Goal: Task Accomplishment & Management: Manage account settings

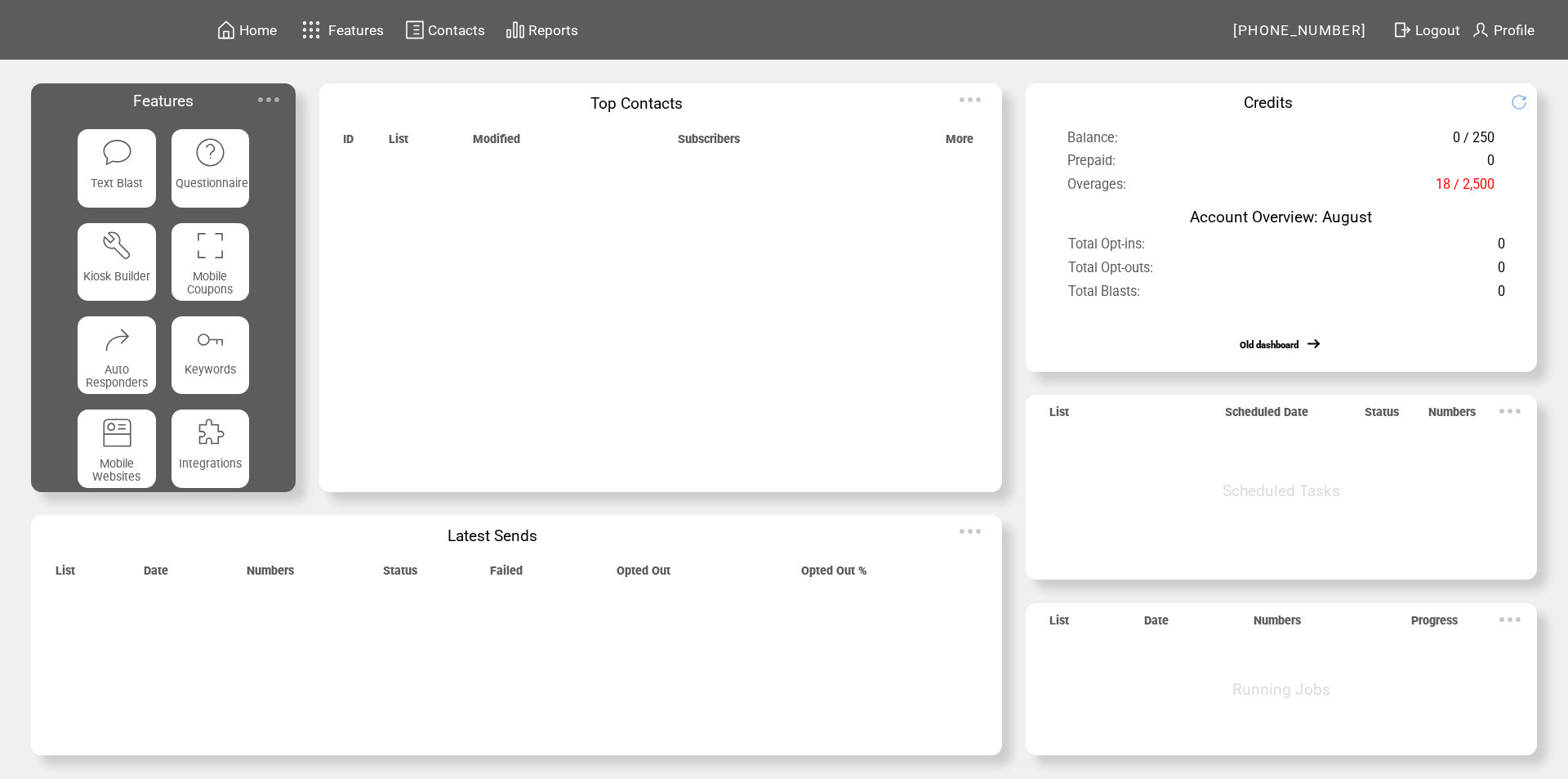
click at [339, 25] on span "Features" at bounding box center [357, 30] width 55 height 16
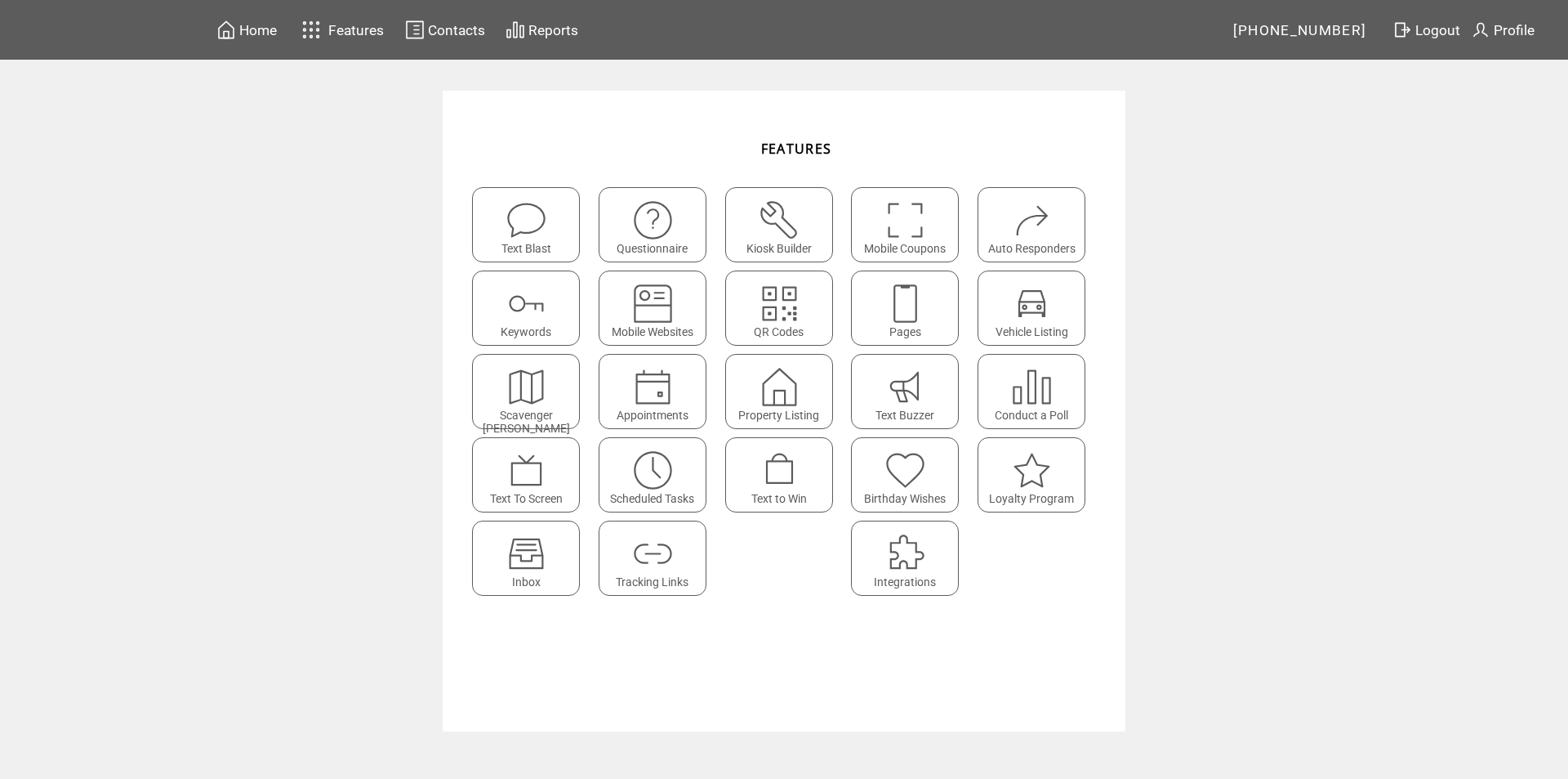
click at [525, 567] on img at bounding box center [527, 554] width 44 height 44
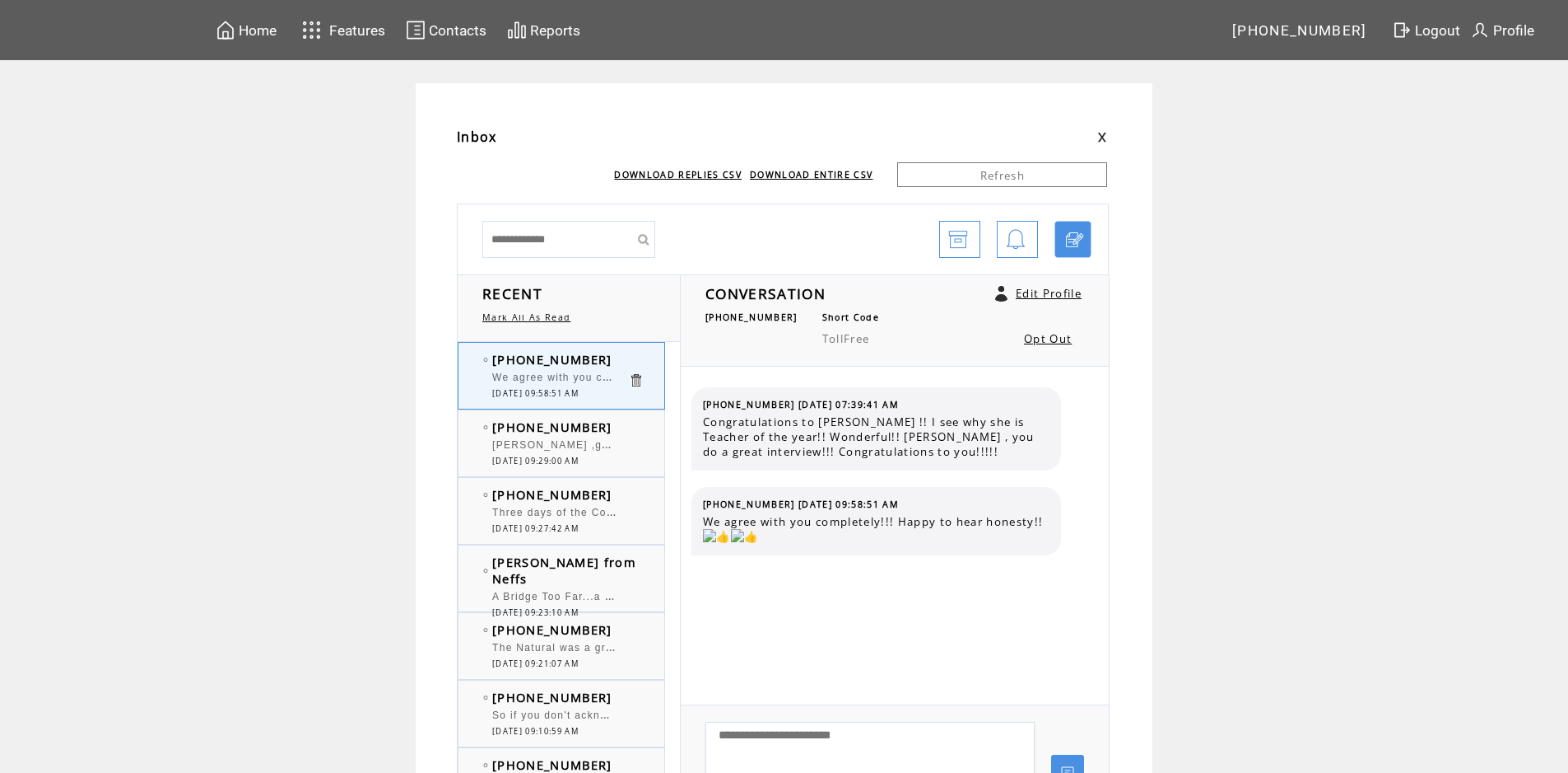
click at [626, 441] on span "[PERSON_NAME] ,go back and look at your previous shows. You paid more attention…" at bounding box center [819, 442] width 655 height 16
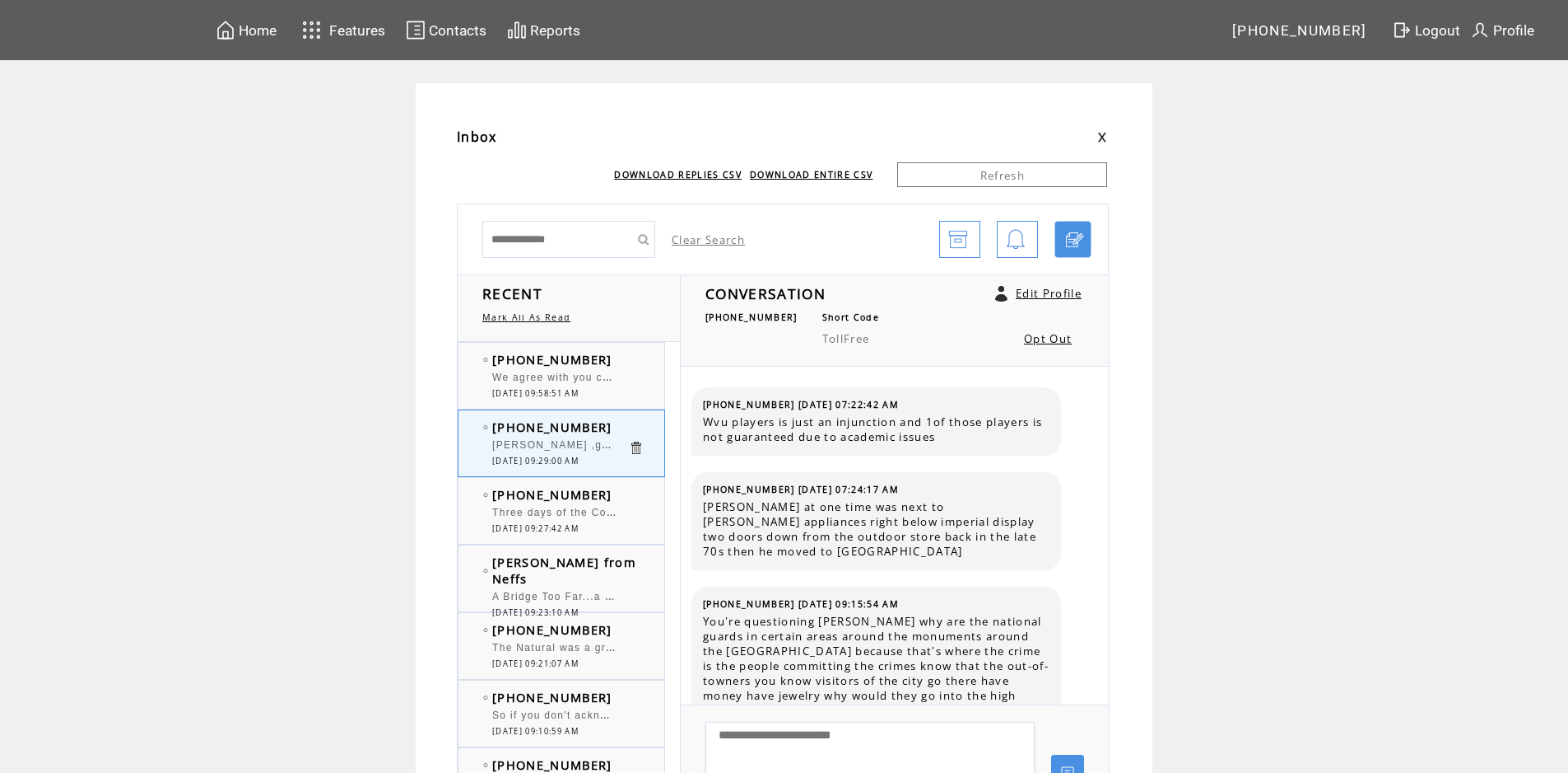
scroll to position [1365, 0]
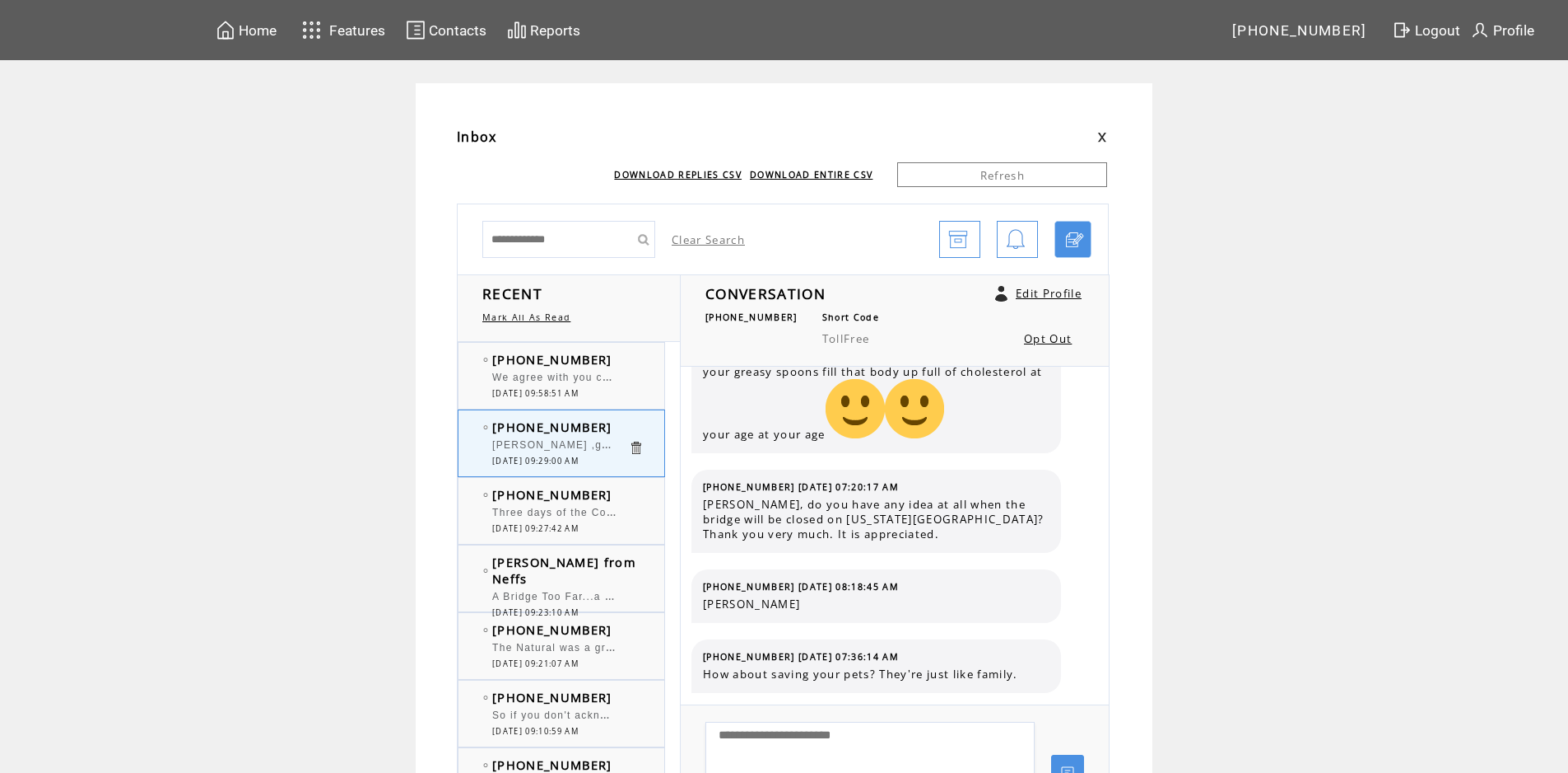
click at [611, 358] on td "(740) 632-0689" at bounding box center [560, 359] width 136 height 16
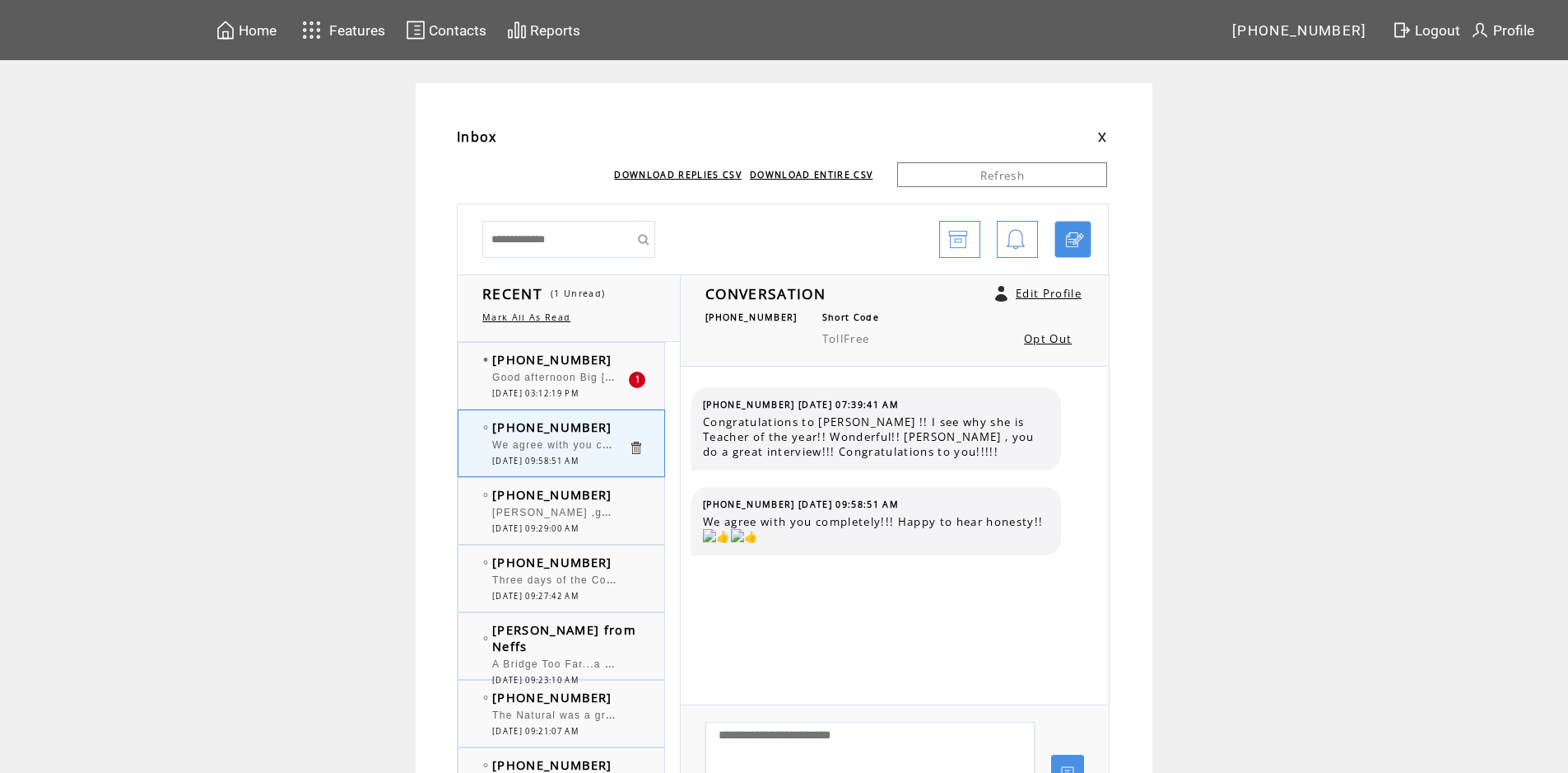
click at [627, 362] on td "[PHONE_NUMBER]" at bounding box center [560, 359] width 136 height 16
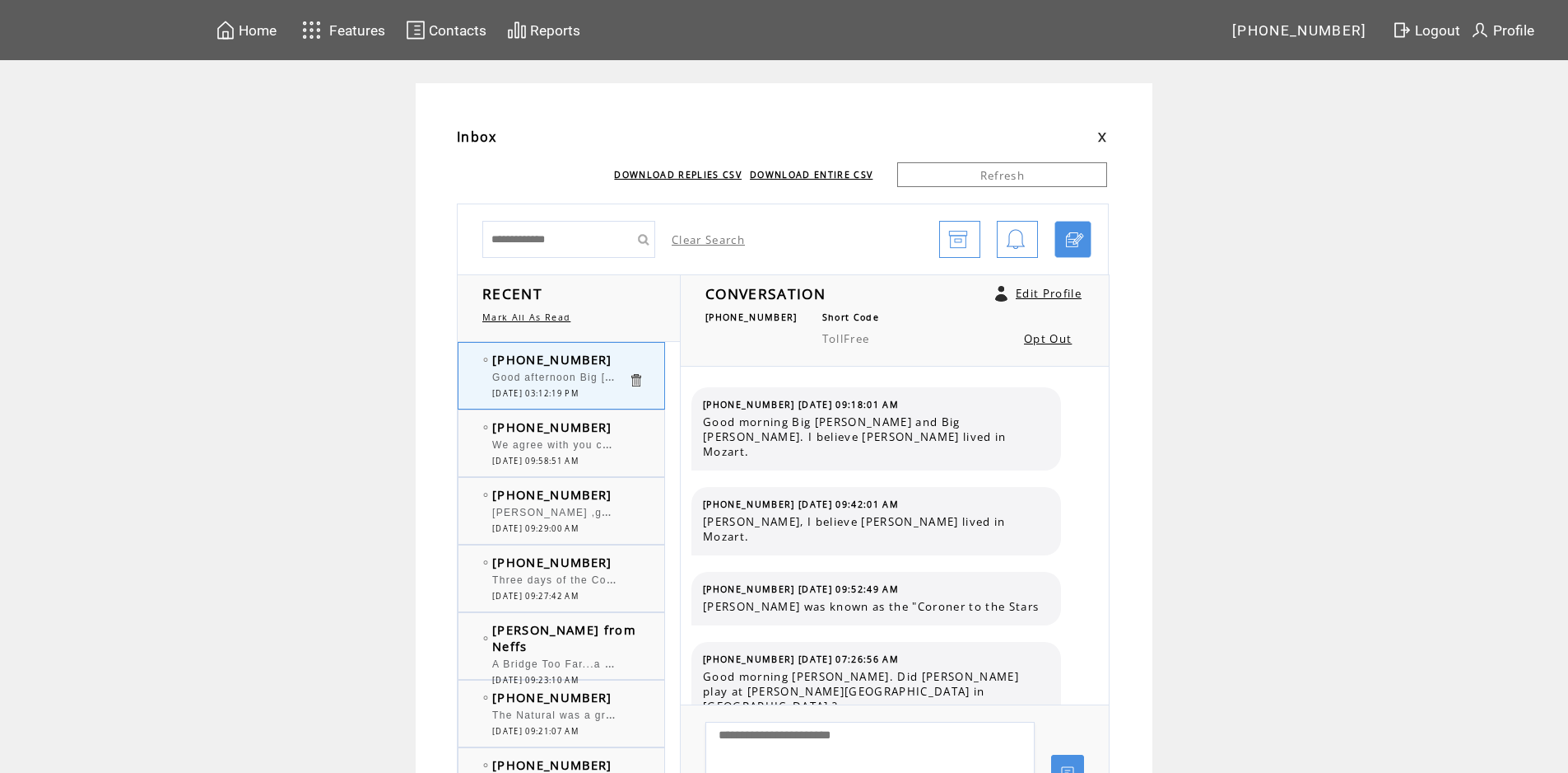
scroll to position [7823, 0]
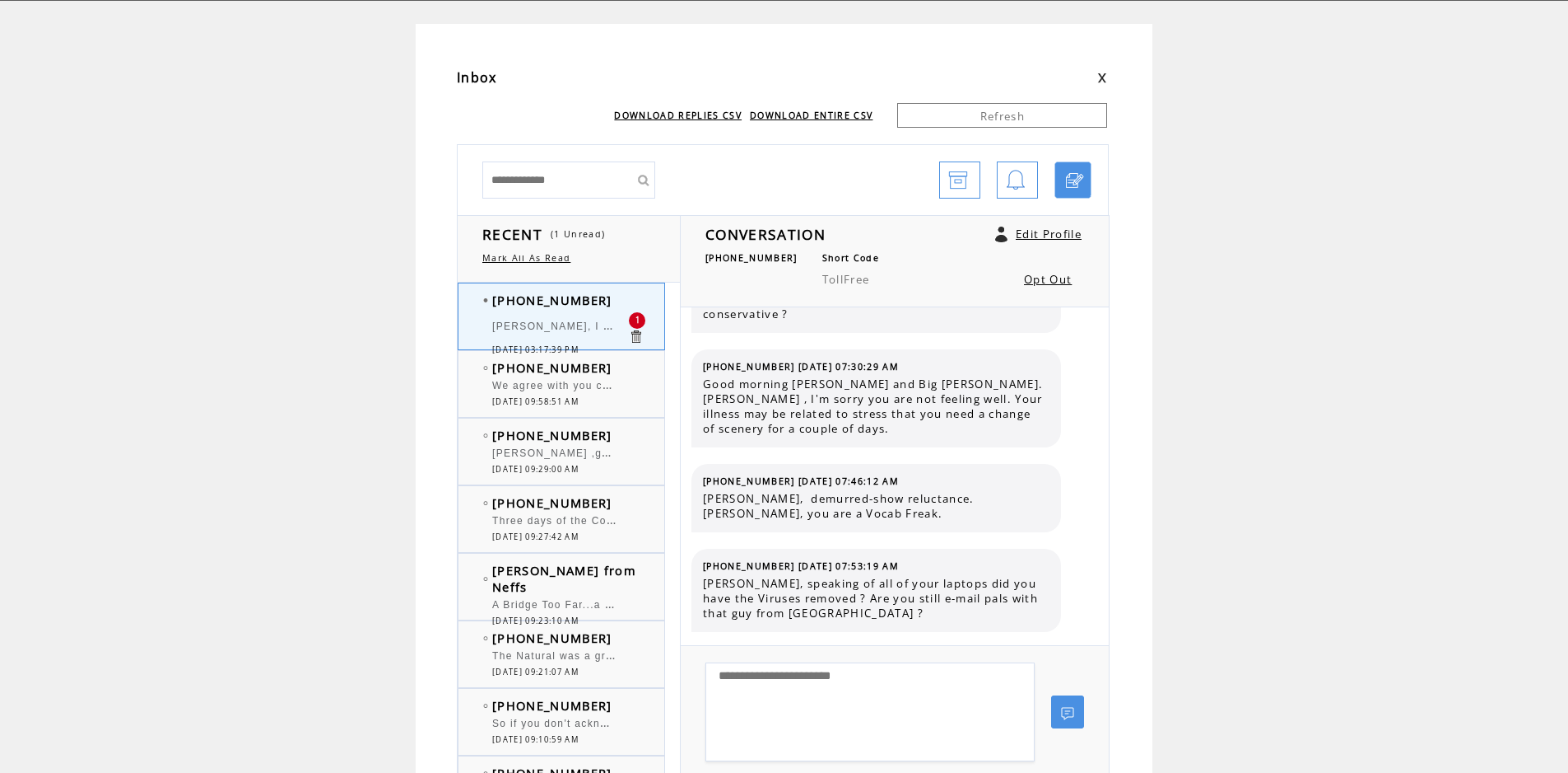
scroll to position [82, 0]
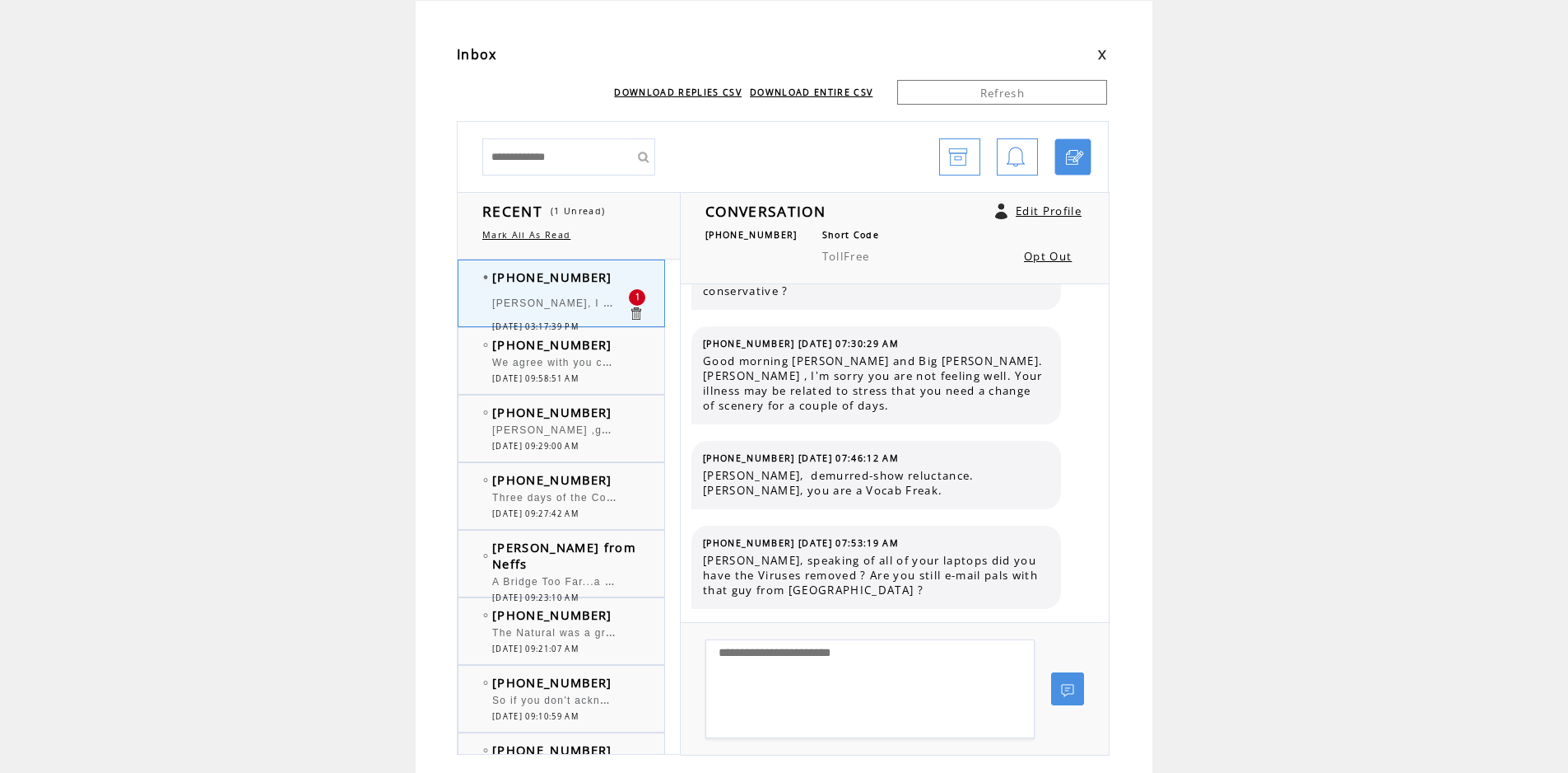
click at [602, 357] on div "We agree with you completely!!! Happy to hear honesty!!" at bounding box center [560, 365] width 136 height 16
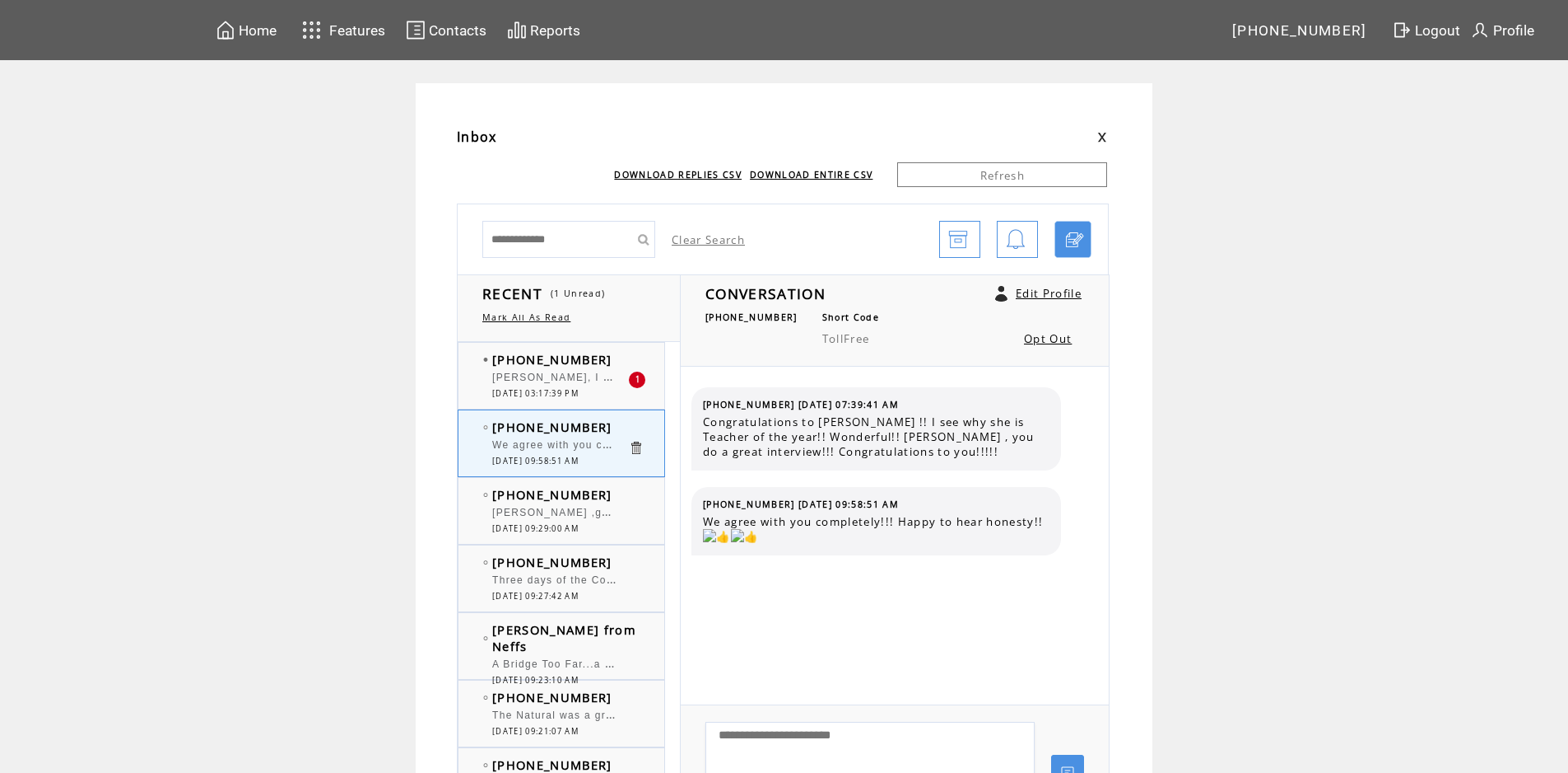
click at [623, 355] on td "[PHONE_NUMBER]" at bounding box center [560, 359] width 136 height 16
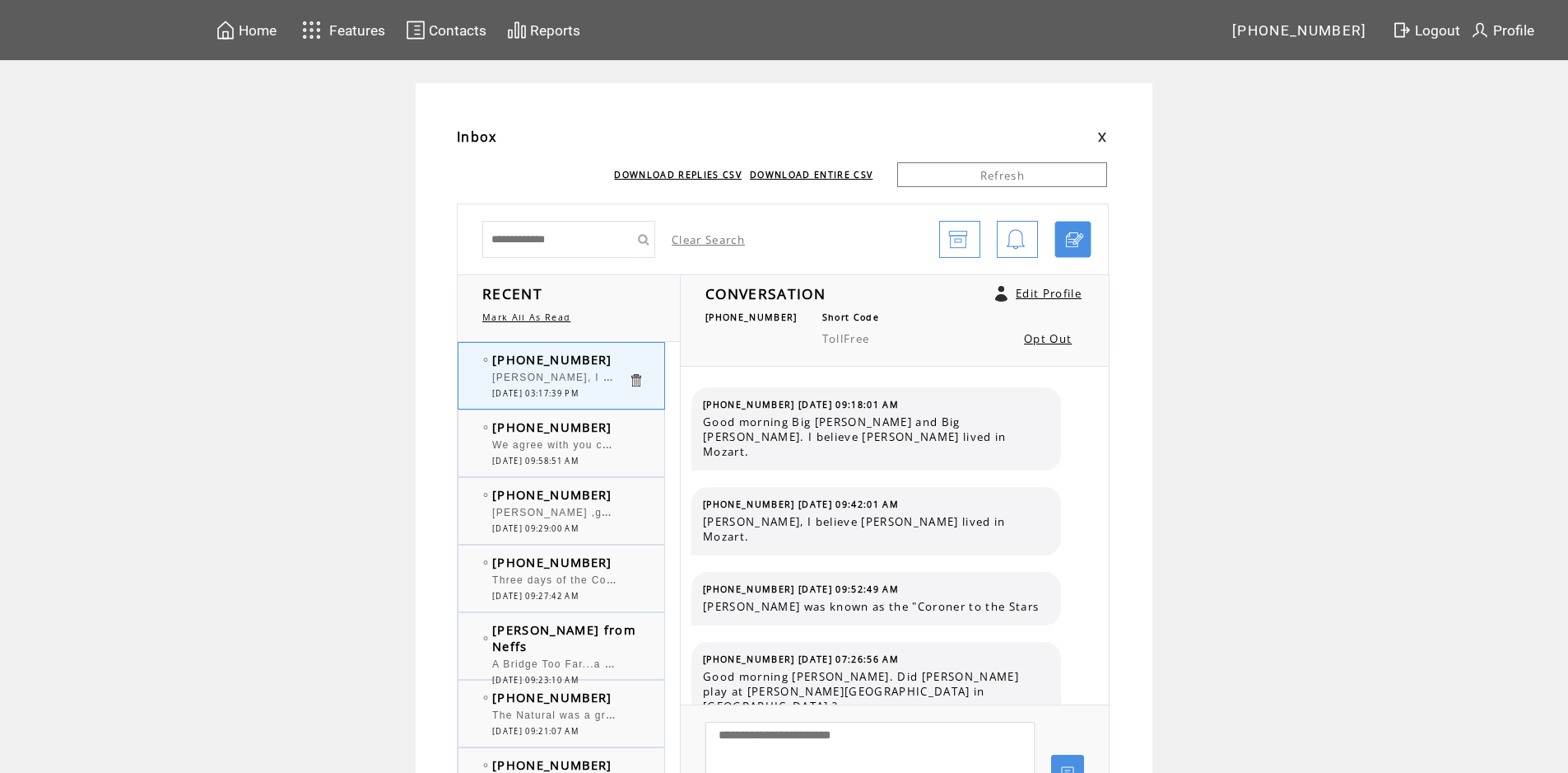
scroll to position [7908, 0]
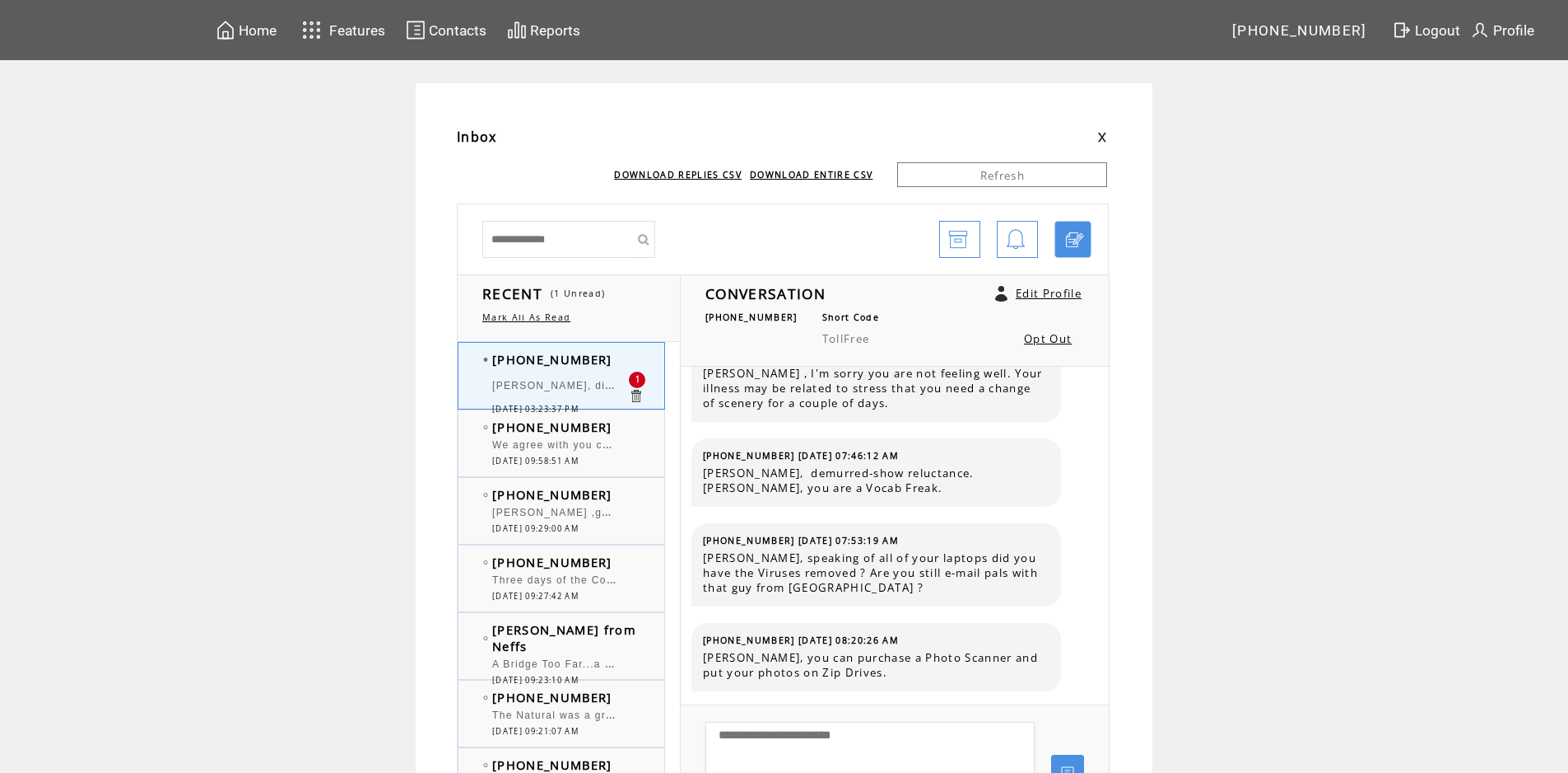
click at [623, 355] on td "[PHONE_NUMBER]" at bounding box center [560, 359] width 136 height 16
click at [621, 431] on td "[PHONE_NUMBER]" at bounding box center [560, 426] width 136 height 16
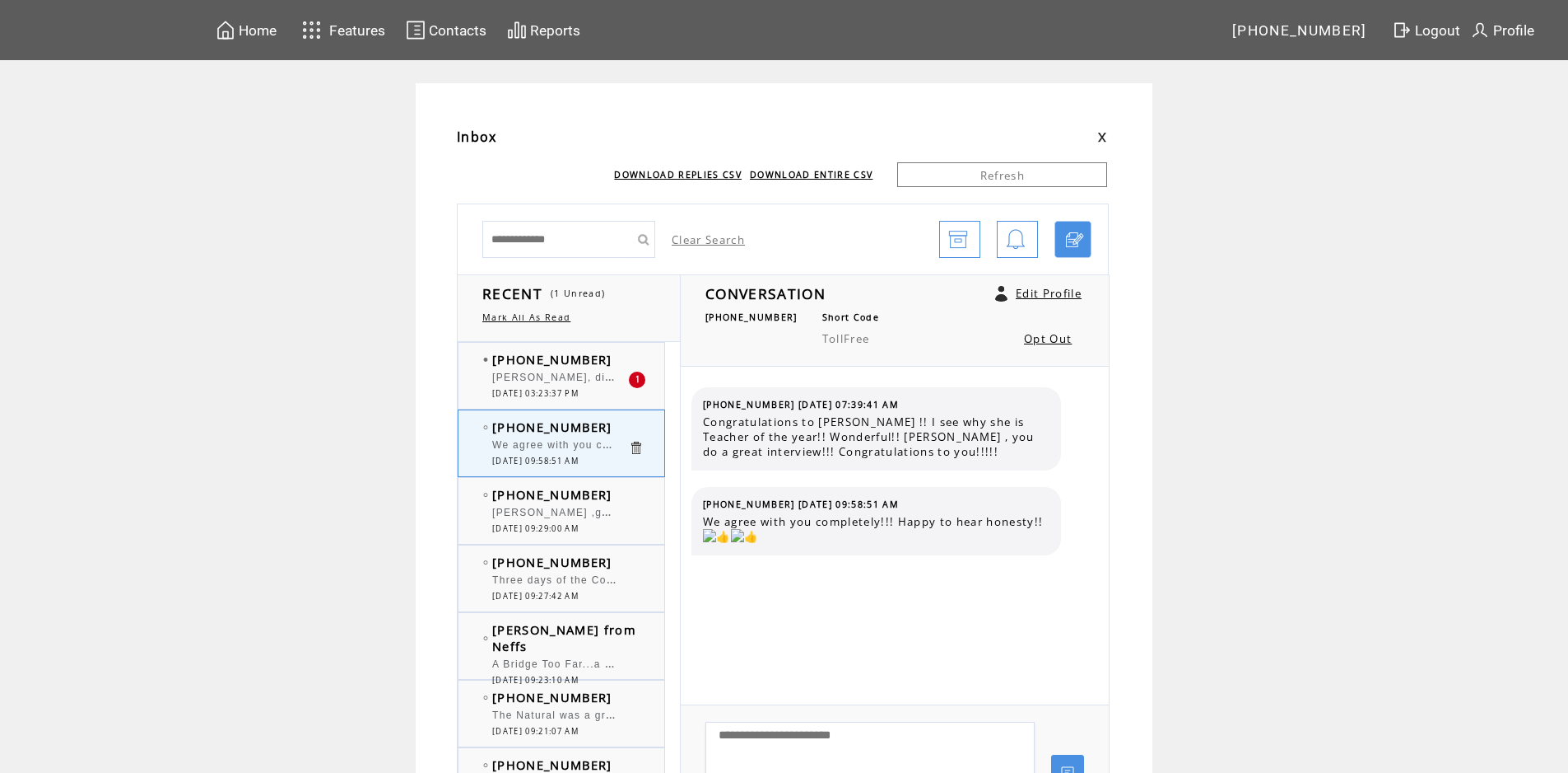
click at [625, 361] on td "[PHONE_NUMBER]" at bounding box center [560, 359] width 136 height 16
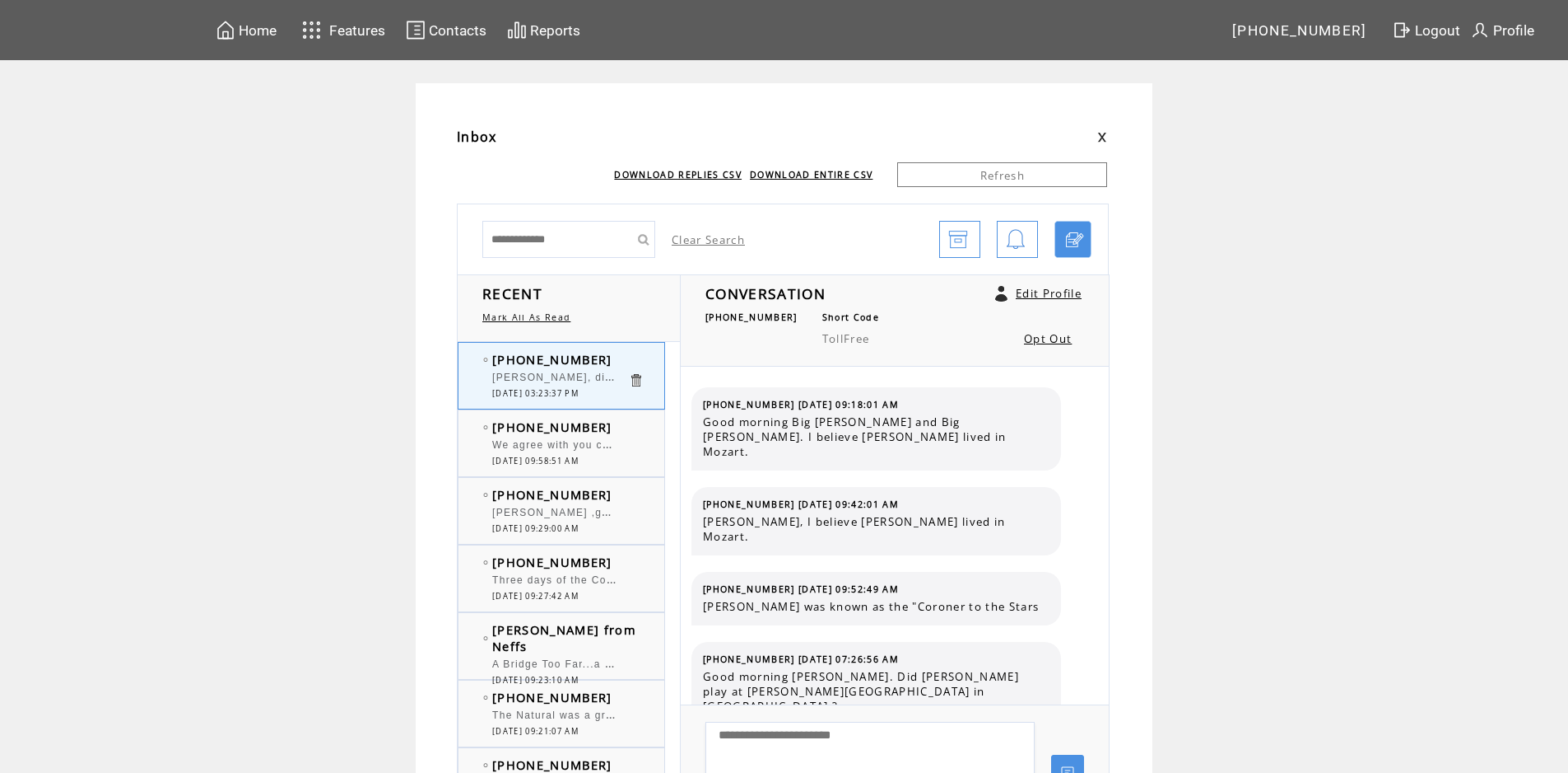
scroll to position [7993, 0]
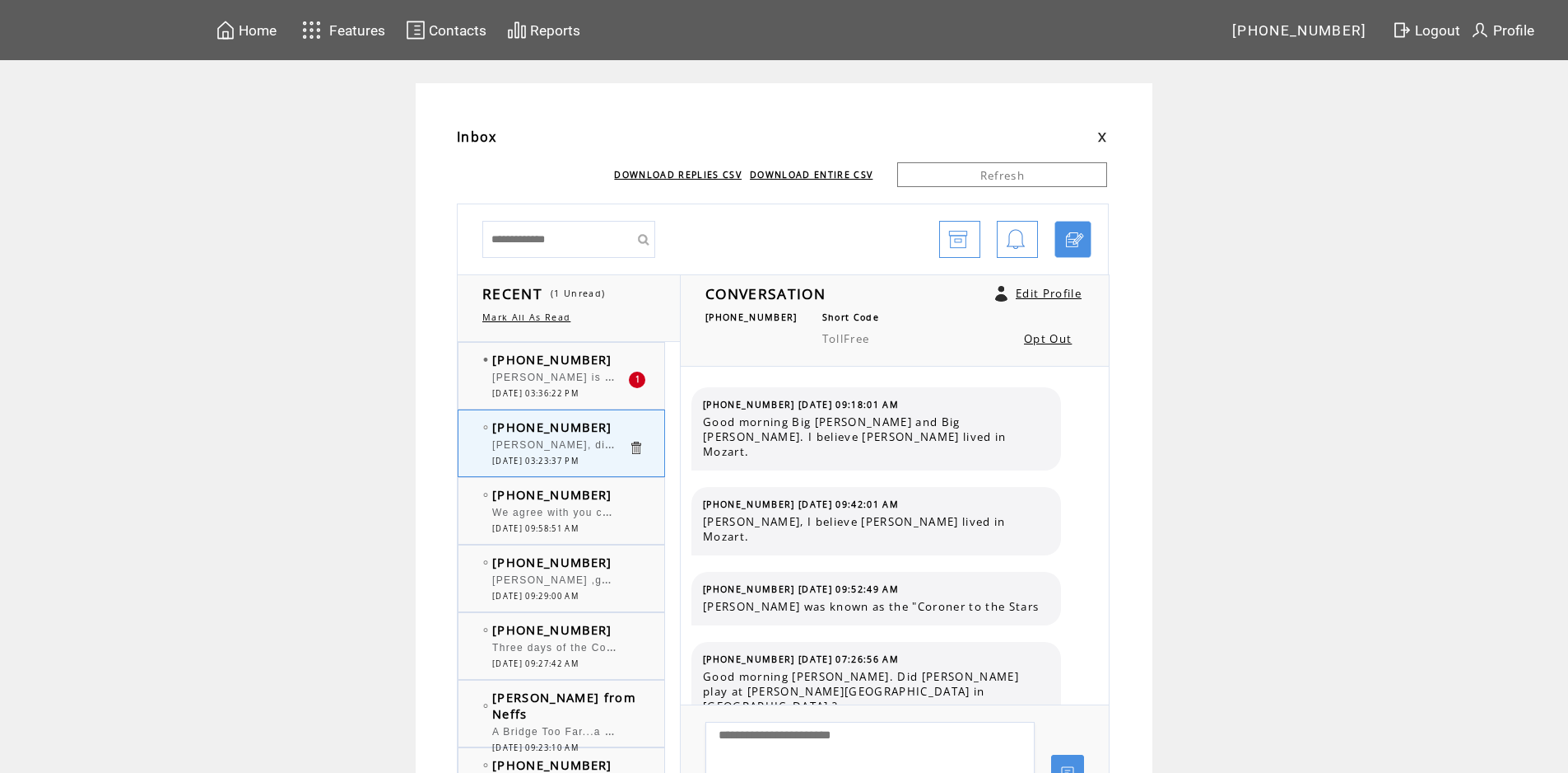
scroll to position [7993, 0]
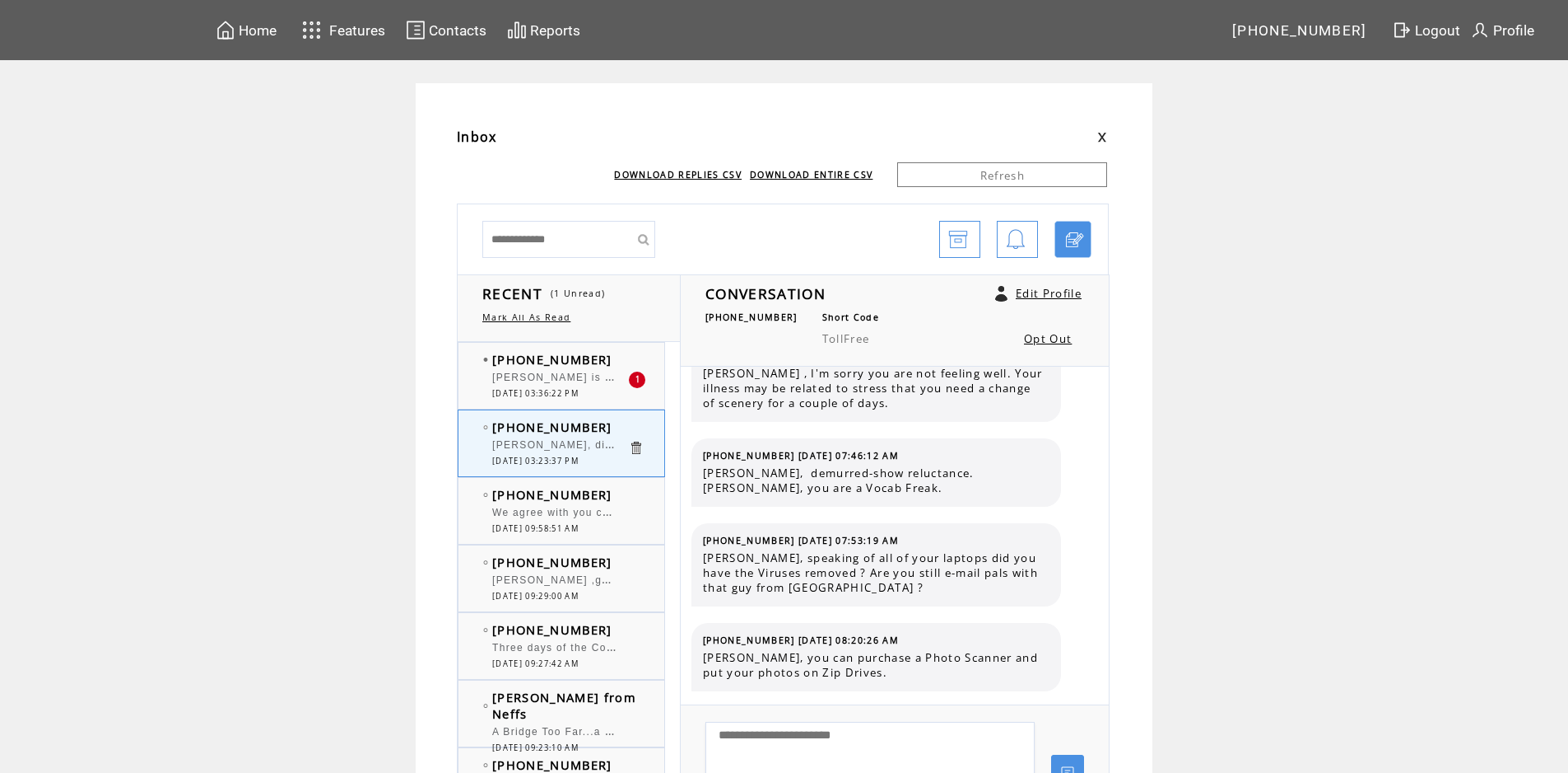
click at [605, 351] on td "[PHONE_NUMBER]" at bounding box center [560, 359] width 136 height 16
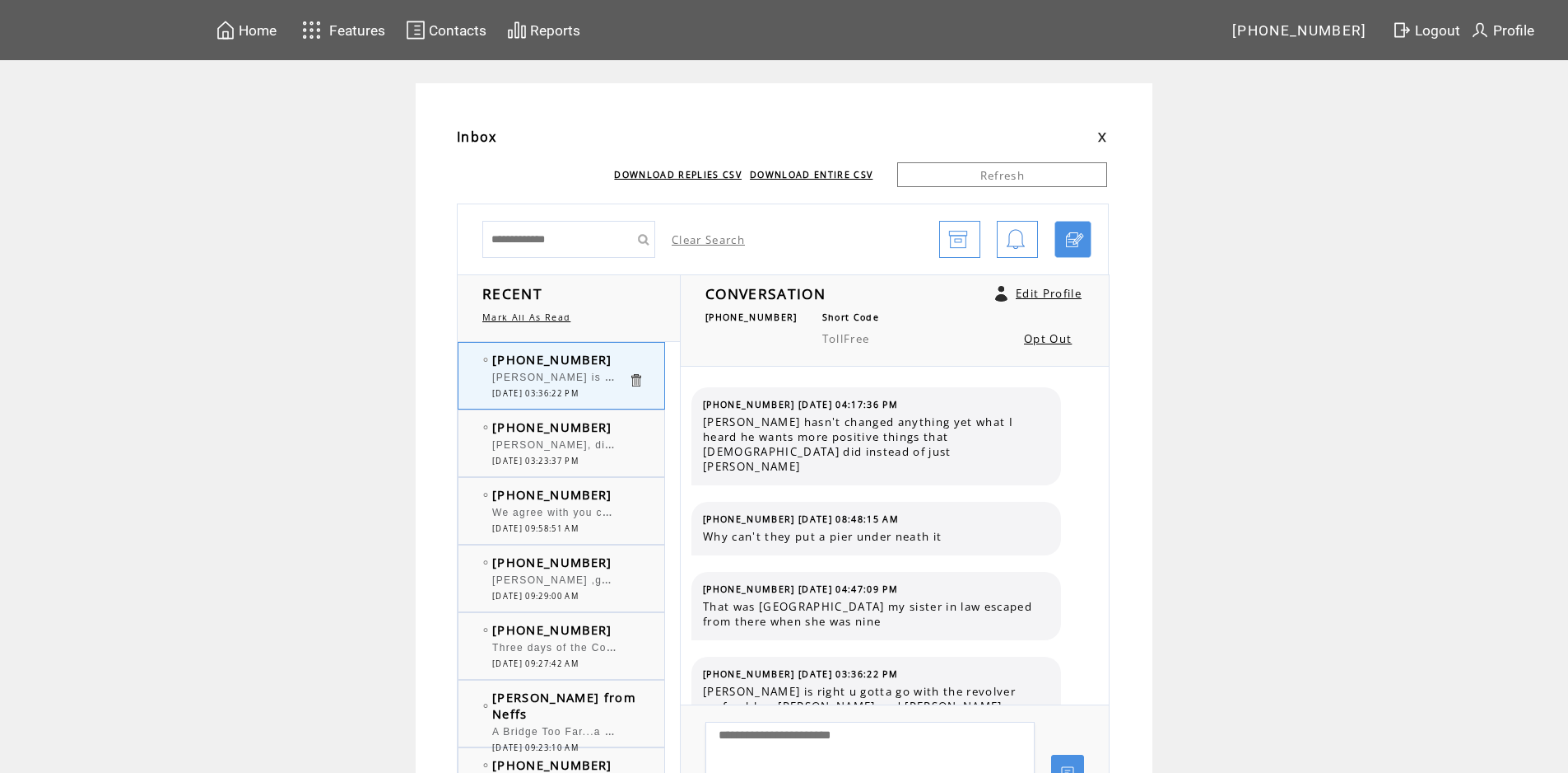
scroll to position [10, 0]
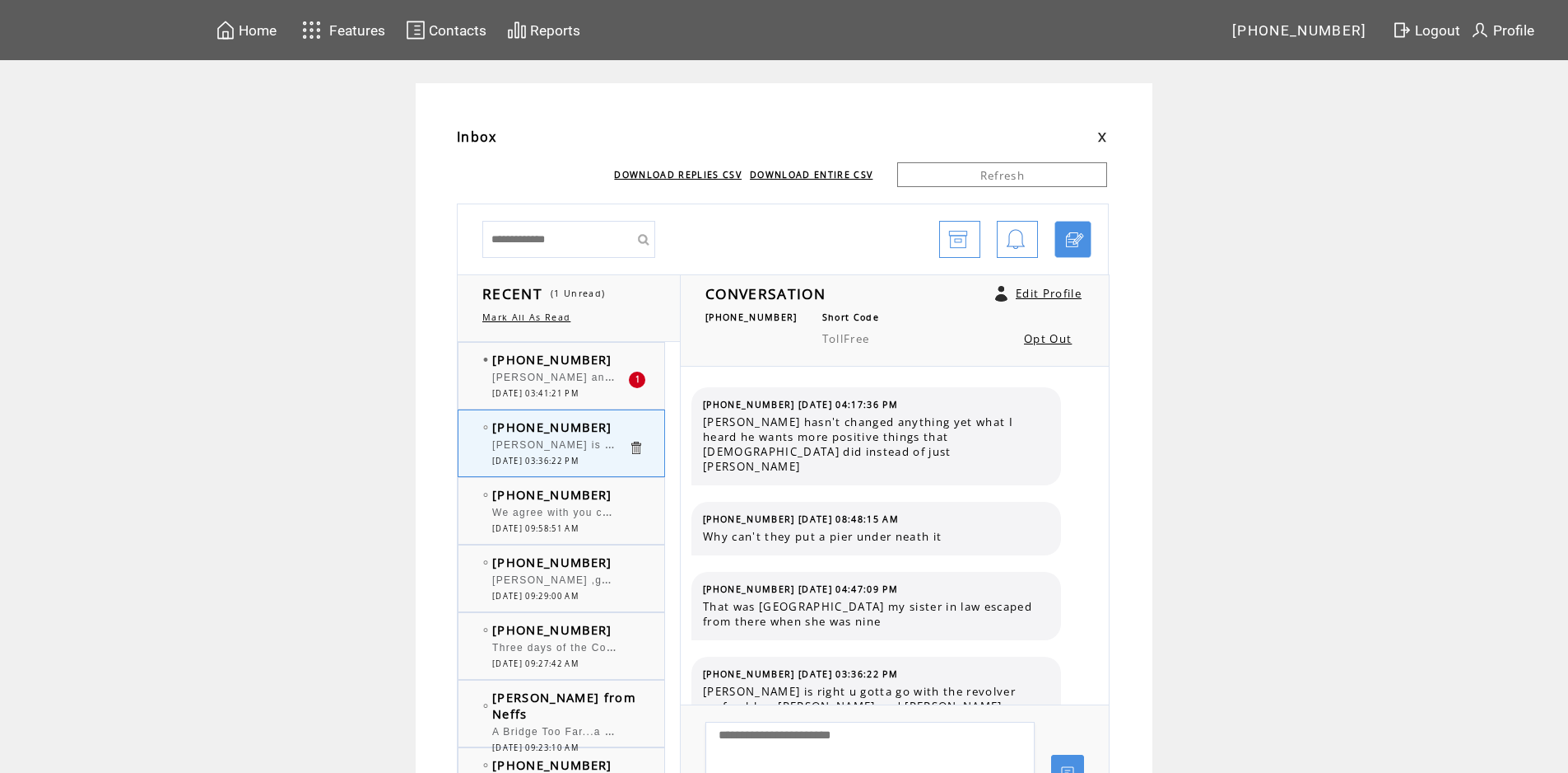
scroll to position [10, 0]
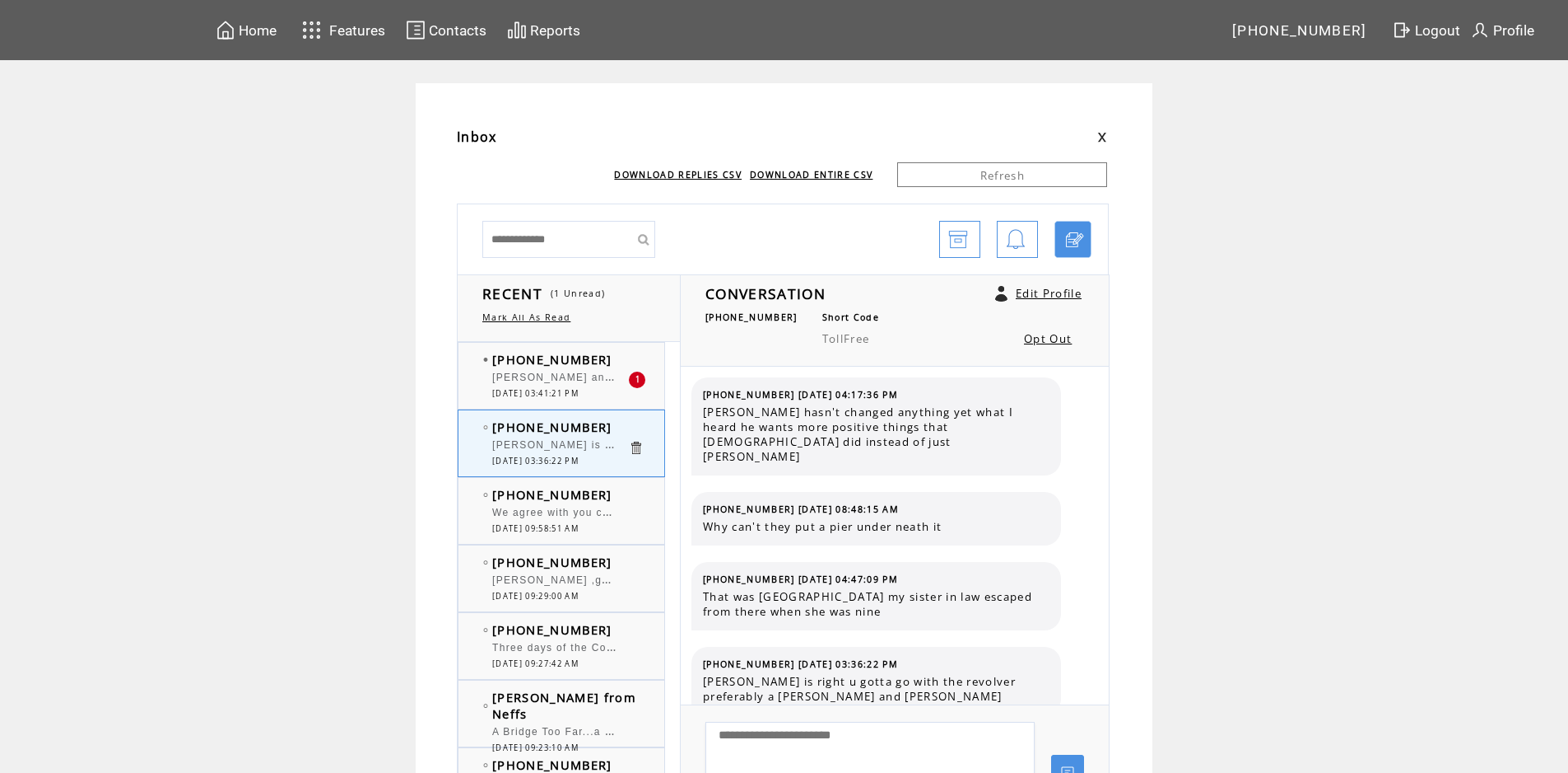
click at [605, 351] on td "[PHONE_NUMBER]" at bounding box center [560, 359] width 136 height 16
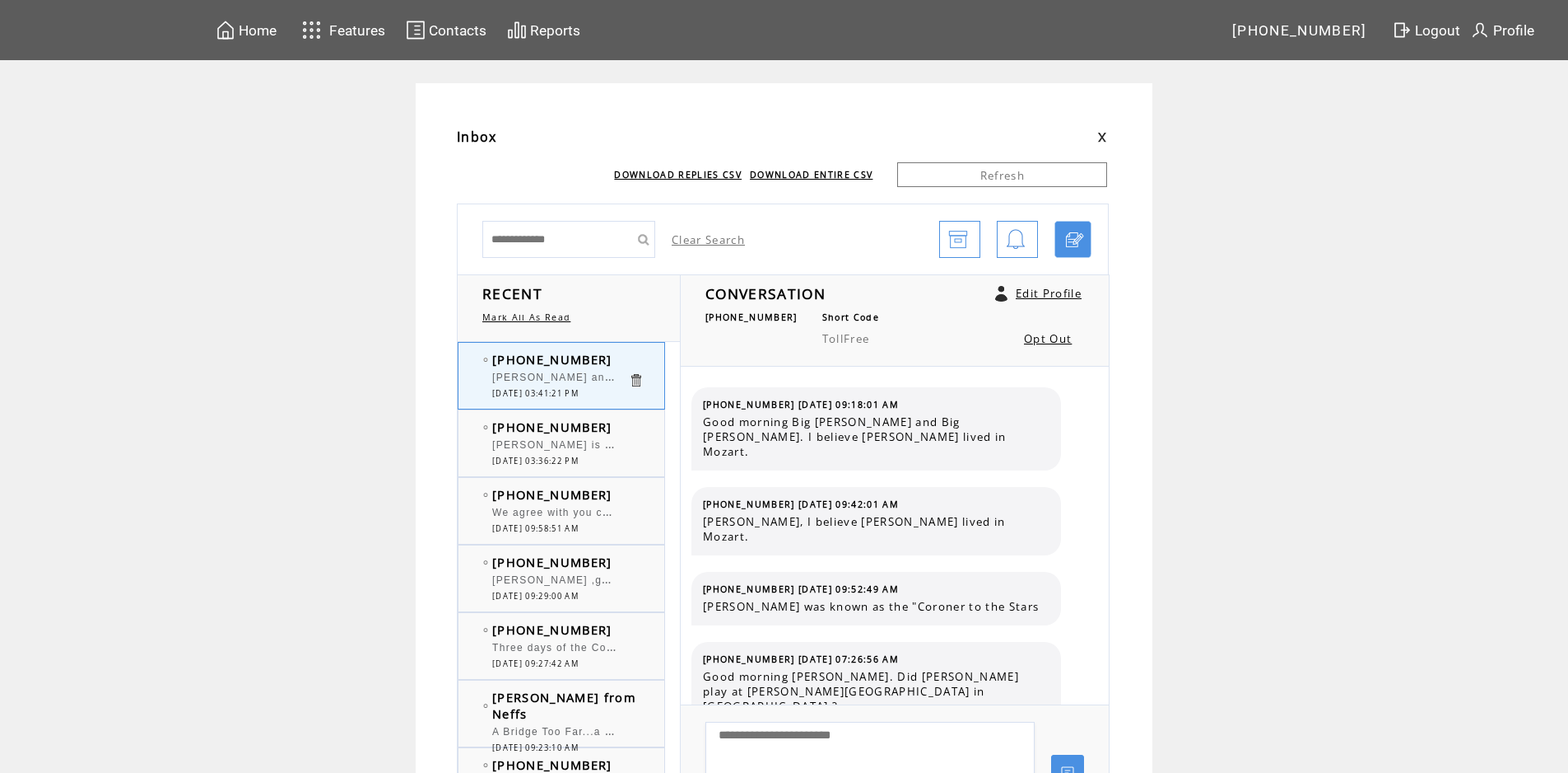
scroll to position [8078, 0]
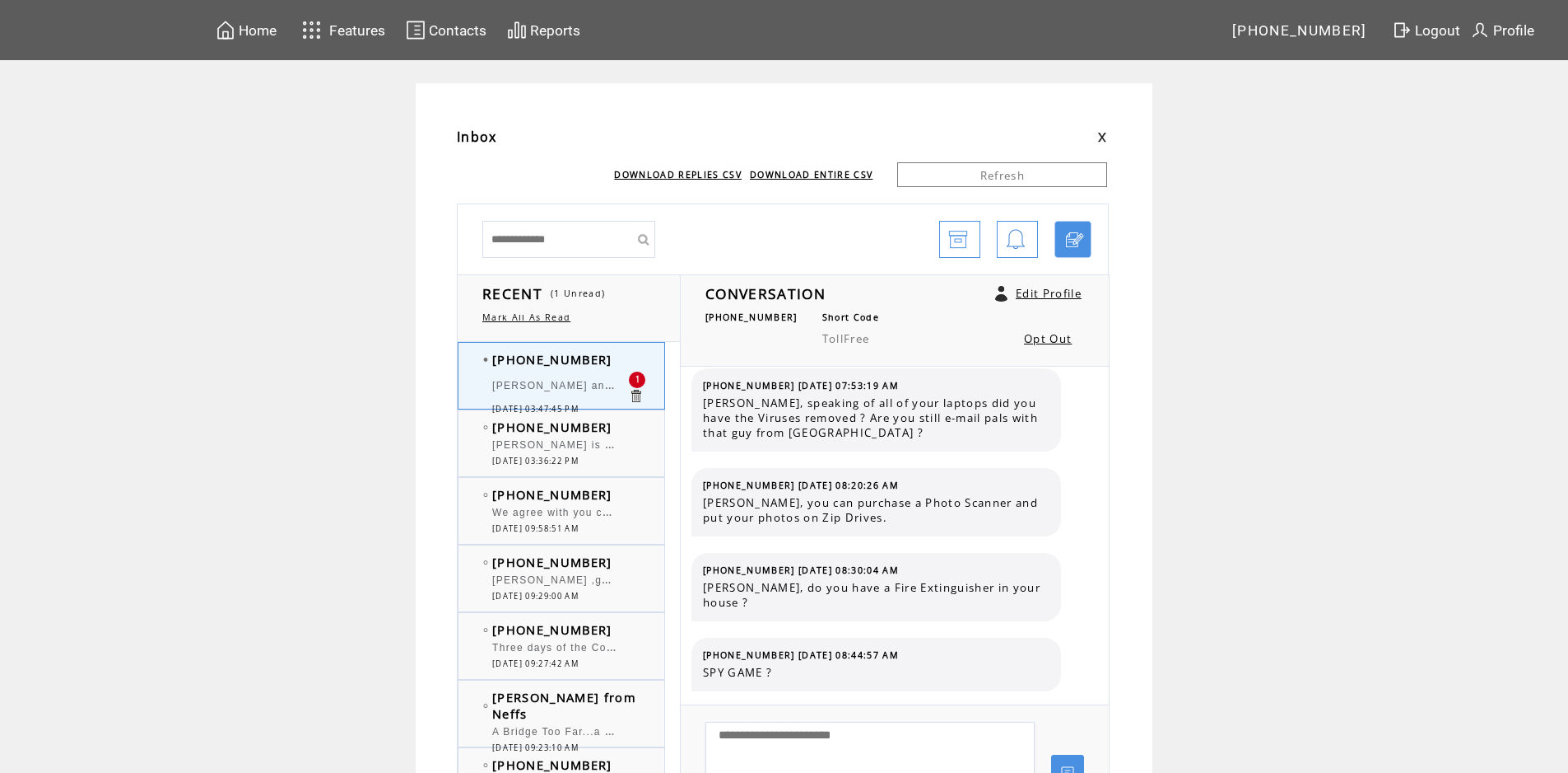
click at [628, 431] on td "[PHONE_NUMBER]" at bounding box center [560, 426] width 136 height 16
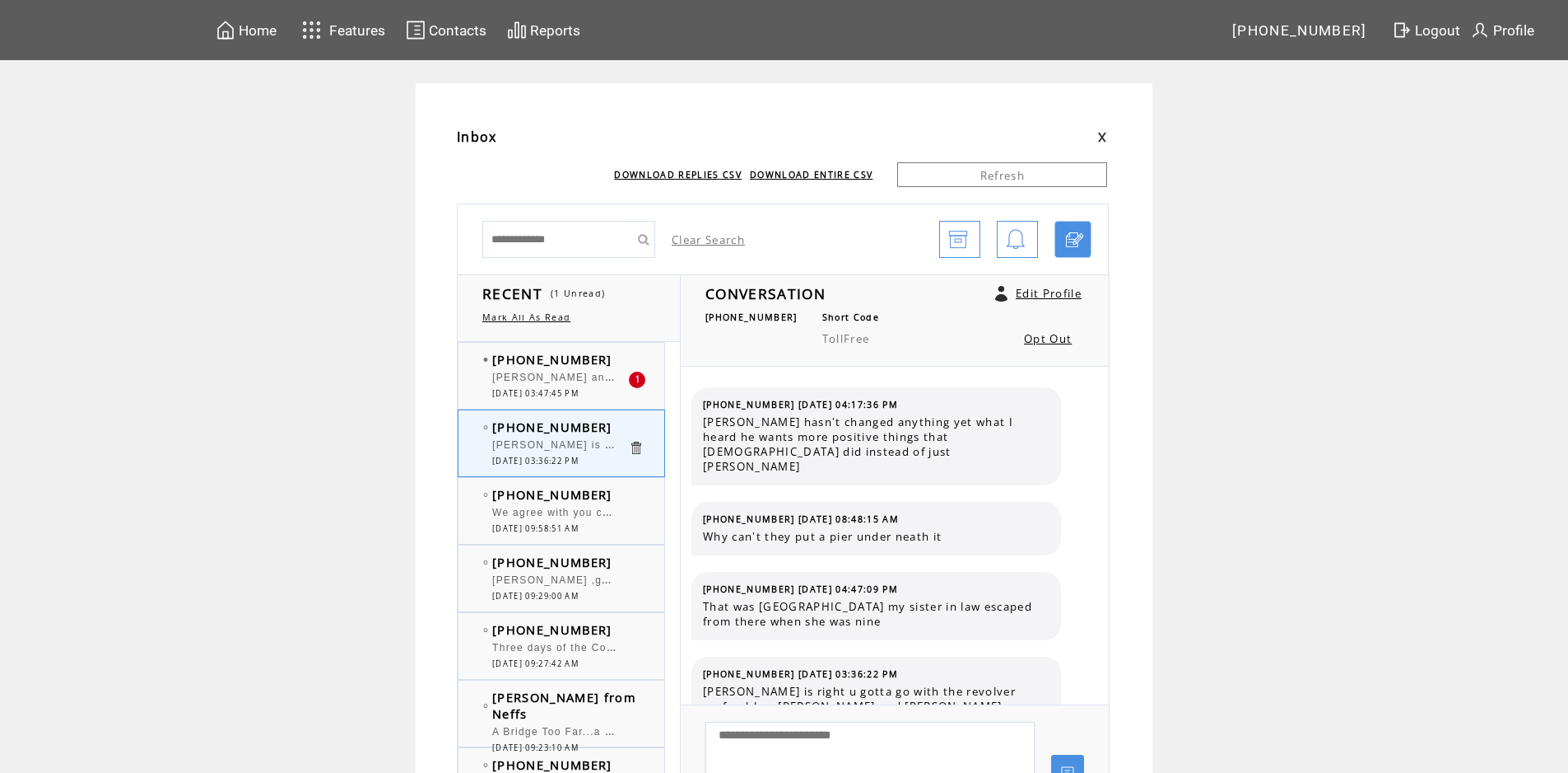
scroll to position [10, 0]
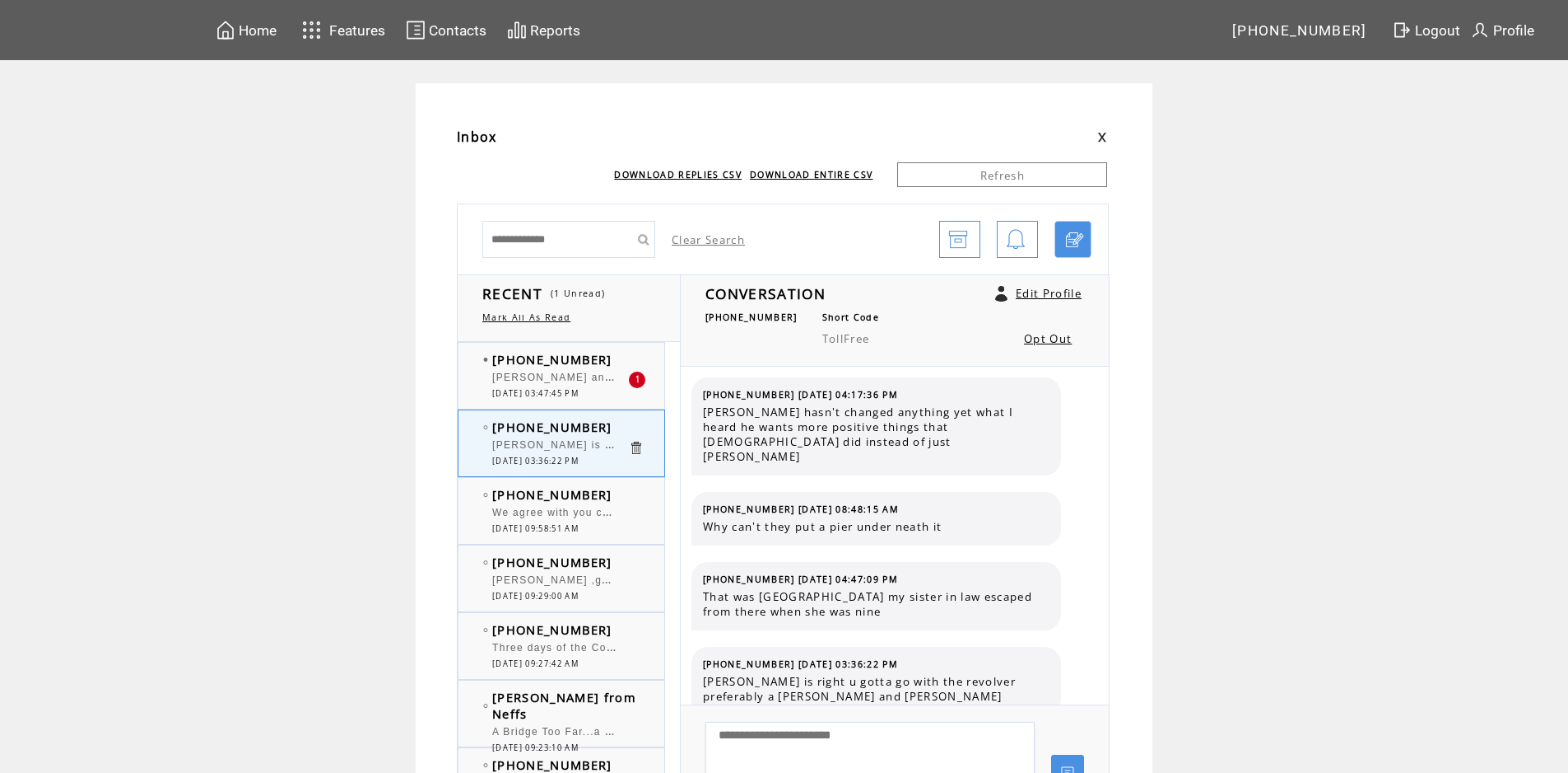
click at [618, 352] on td "[PHONE_NUMBER]" at bounding box center [560, 359] width 136 height 16
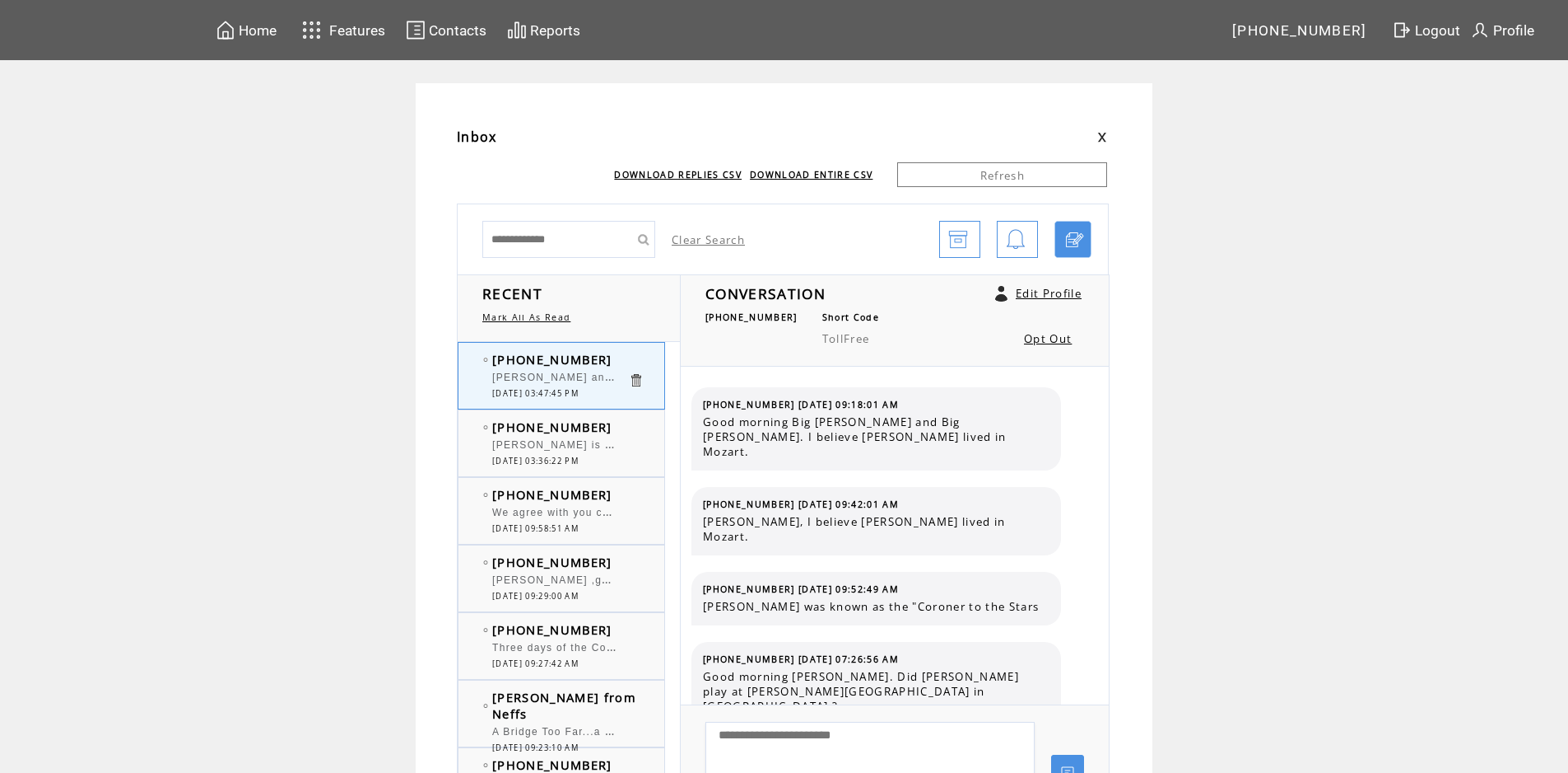
scroll to position [8147, 0]
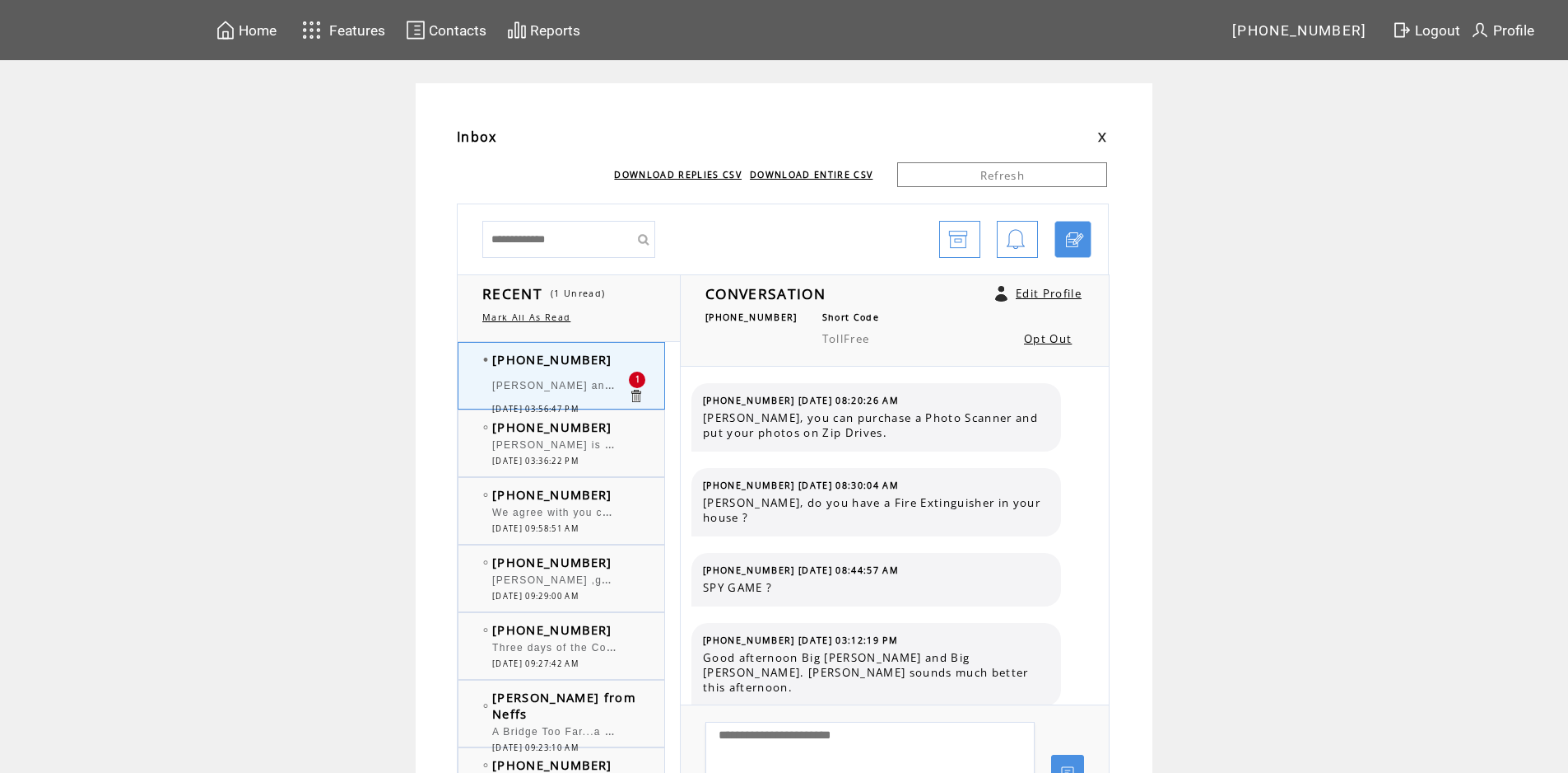
click at [633, 430] on tr "[PHONE_NUMBER]" at bounding box center [572, 426] width 178 height 16
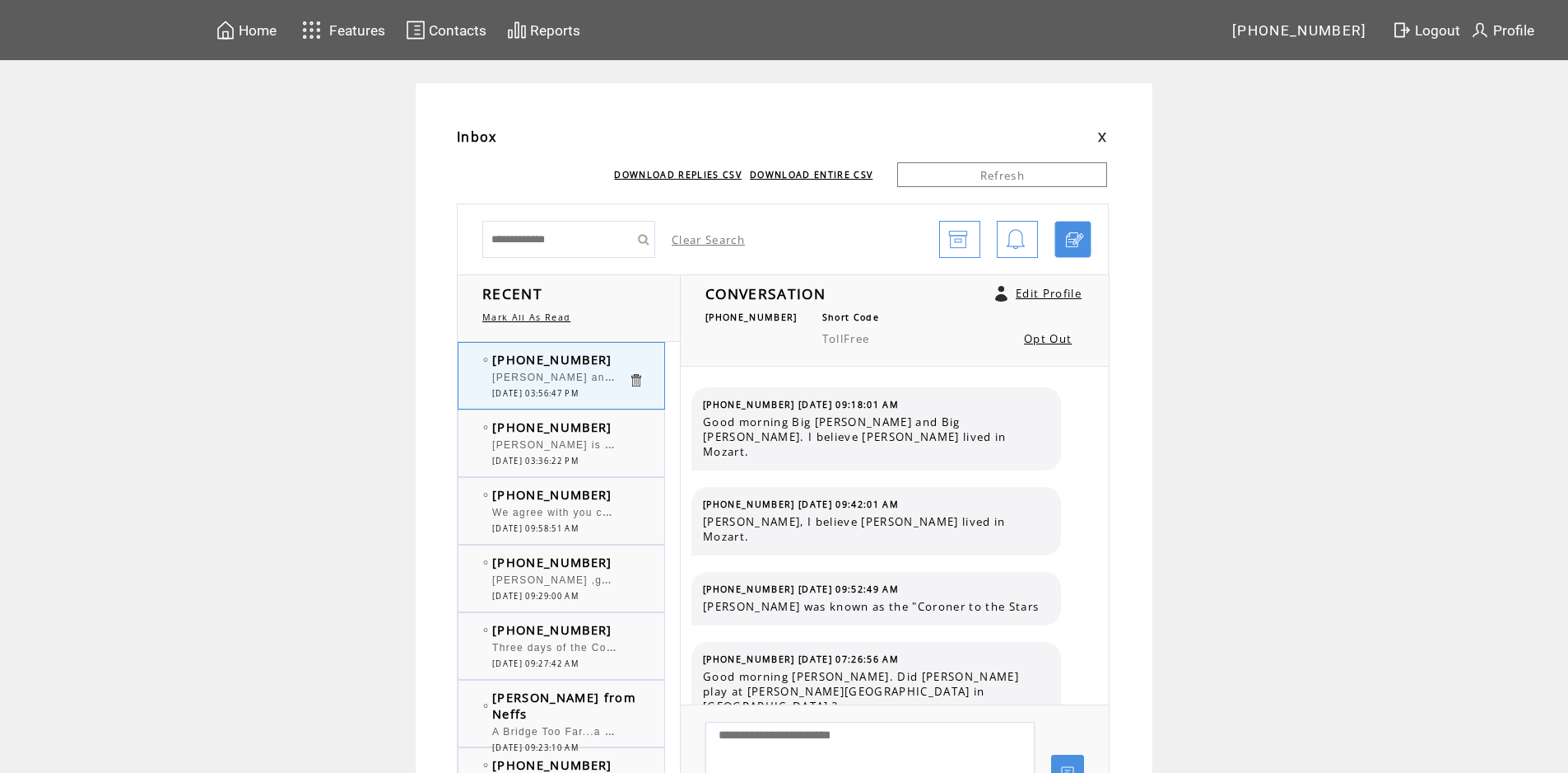
scroll to position [8232, 0]
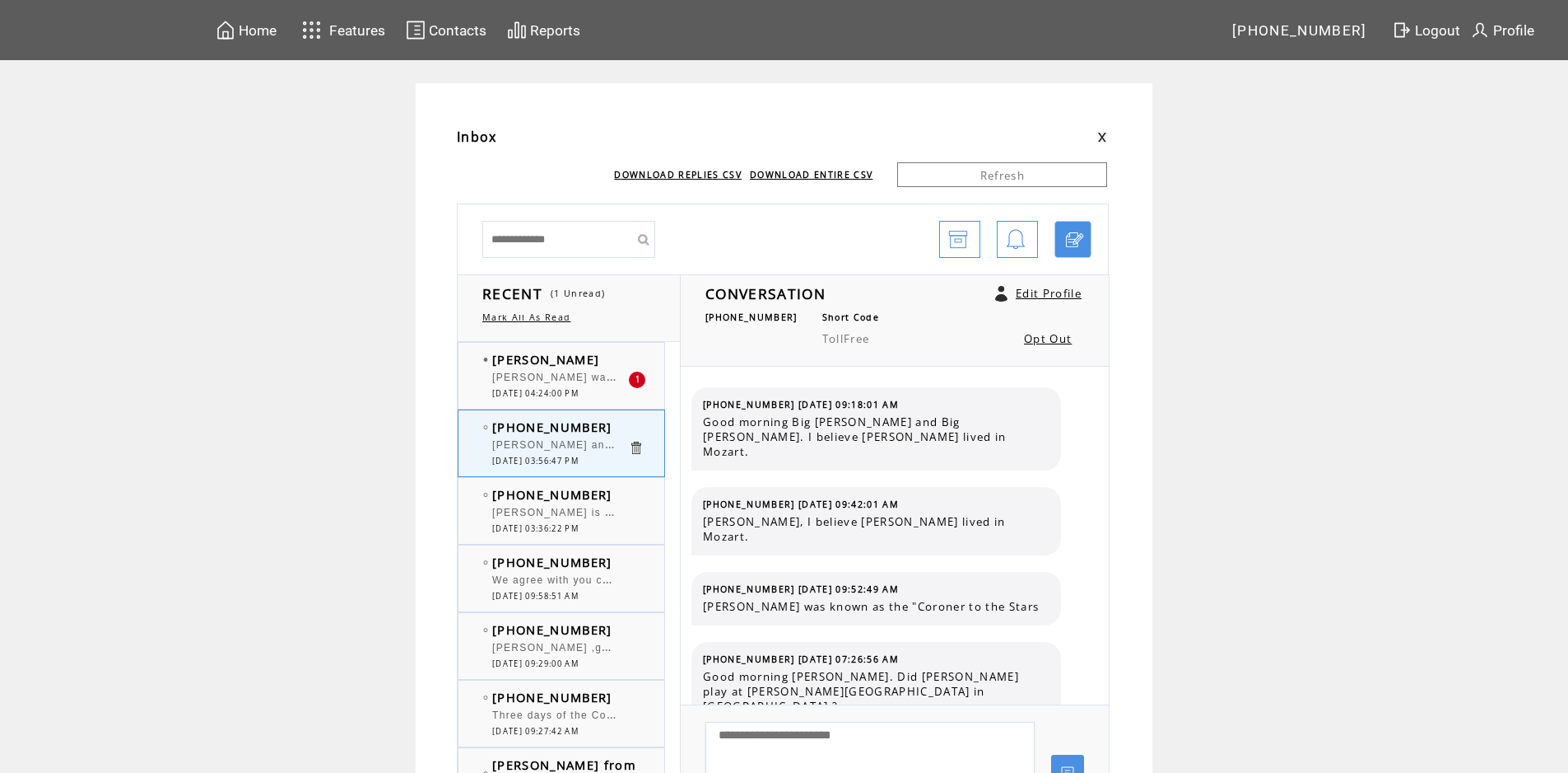
scroll to position [8232, 0]
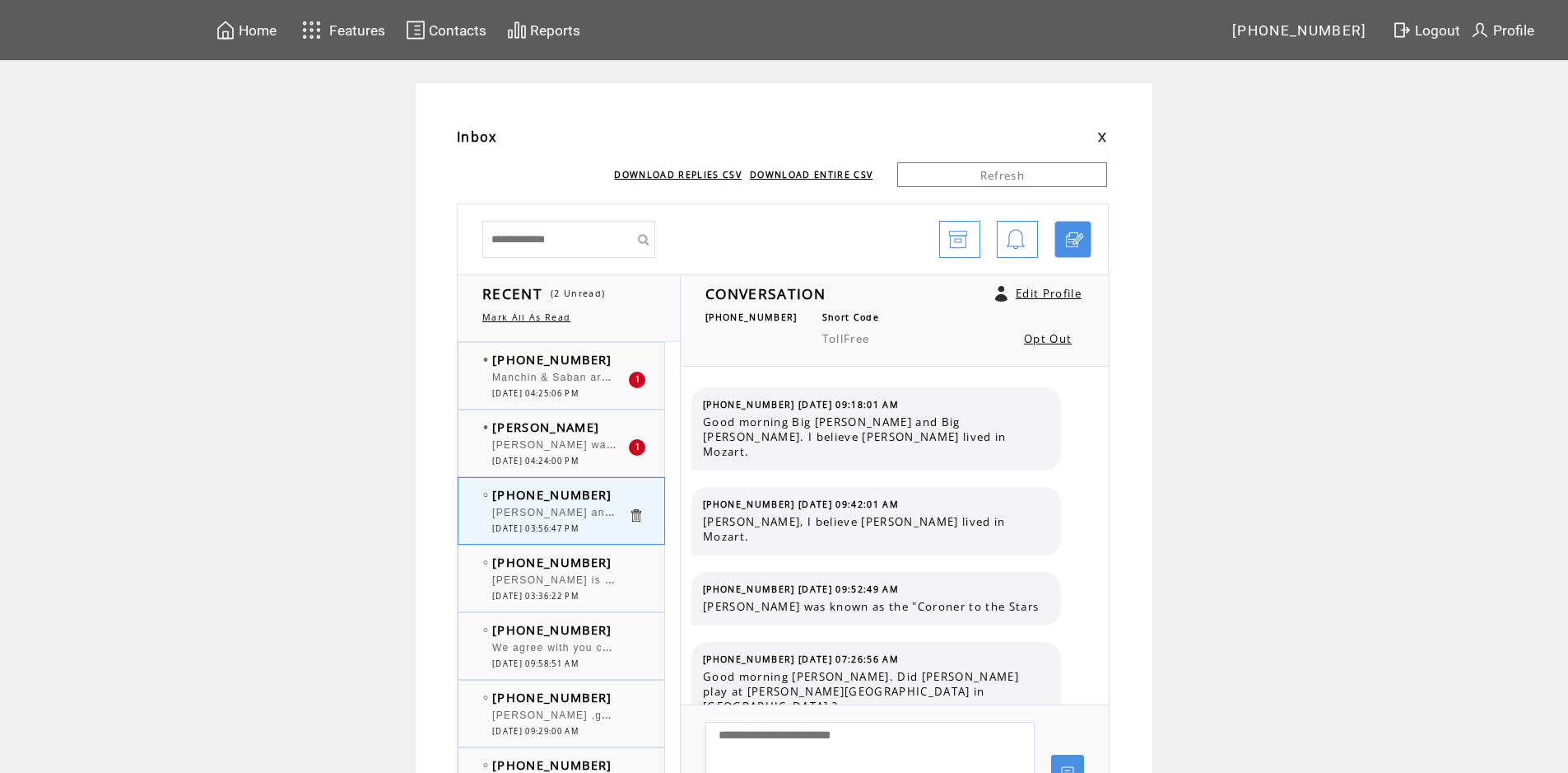
scroll to position [8232, 0]
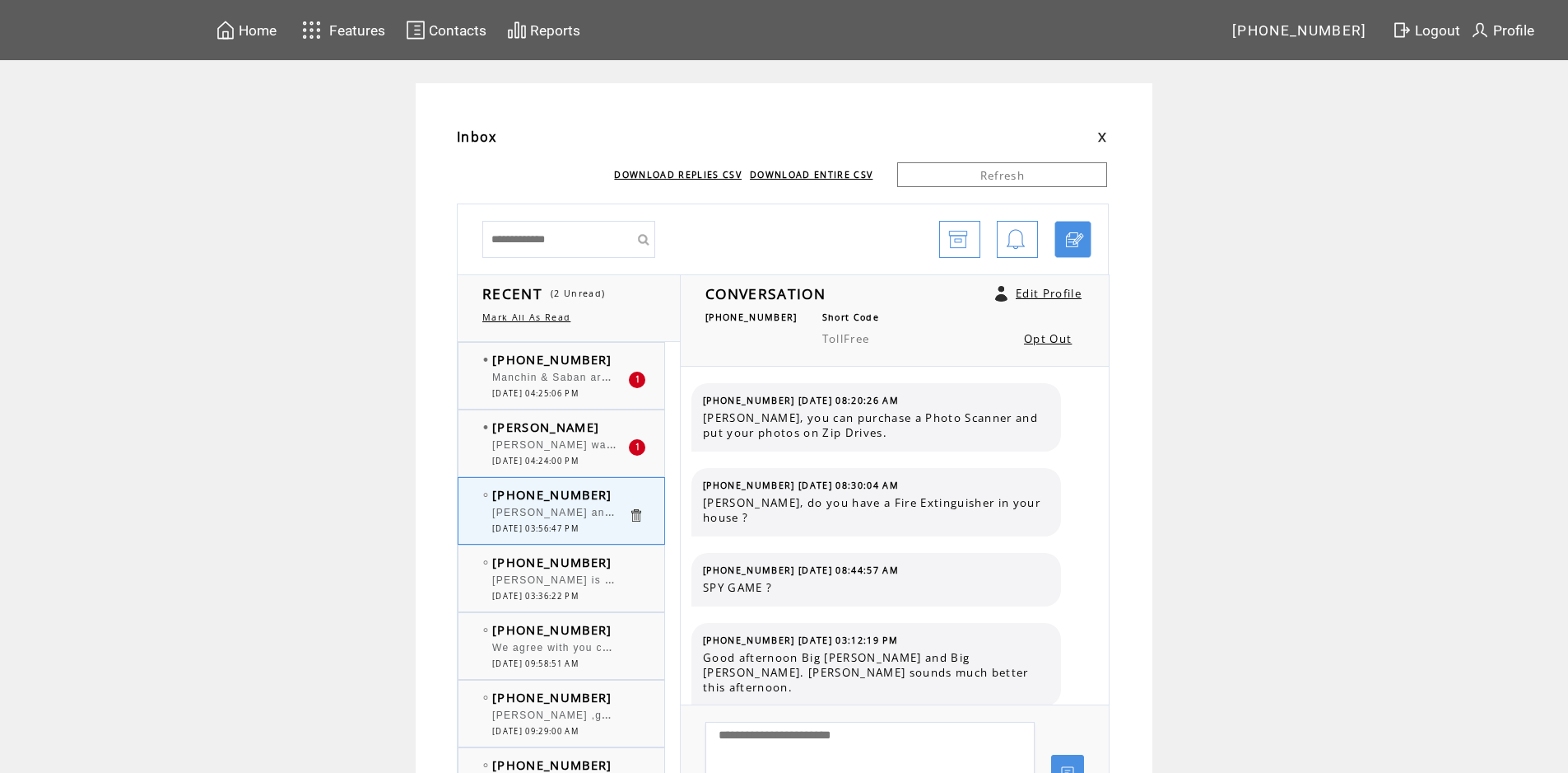
click at [599, 425] on td "[PERSON_NAME]" at bounding box center [560, 426] width 136 height 16
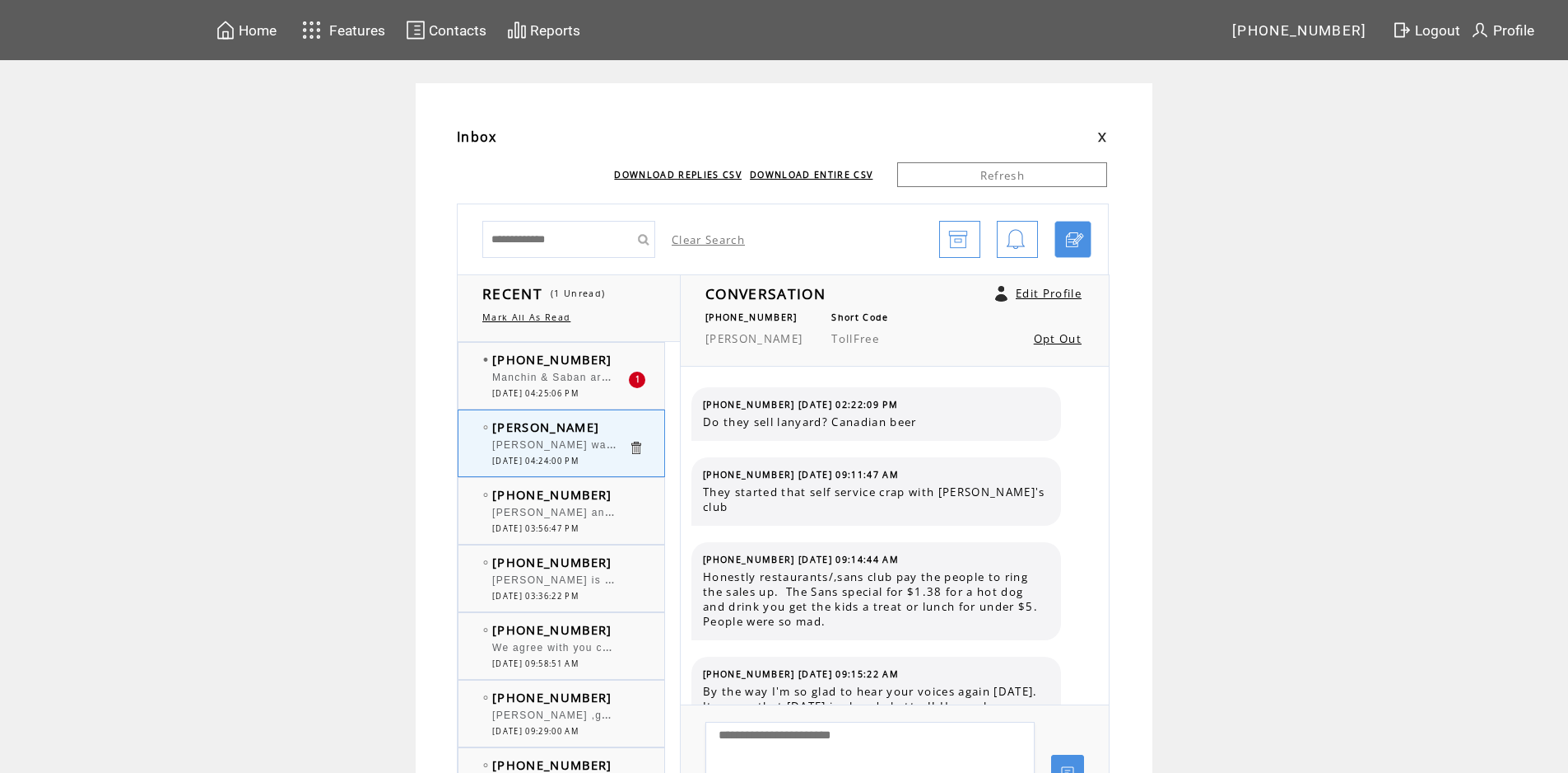
scroll to position [2413, 0]
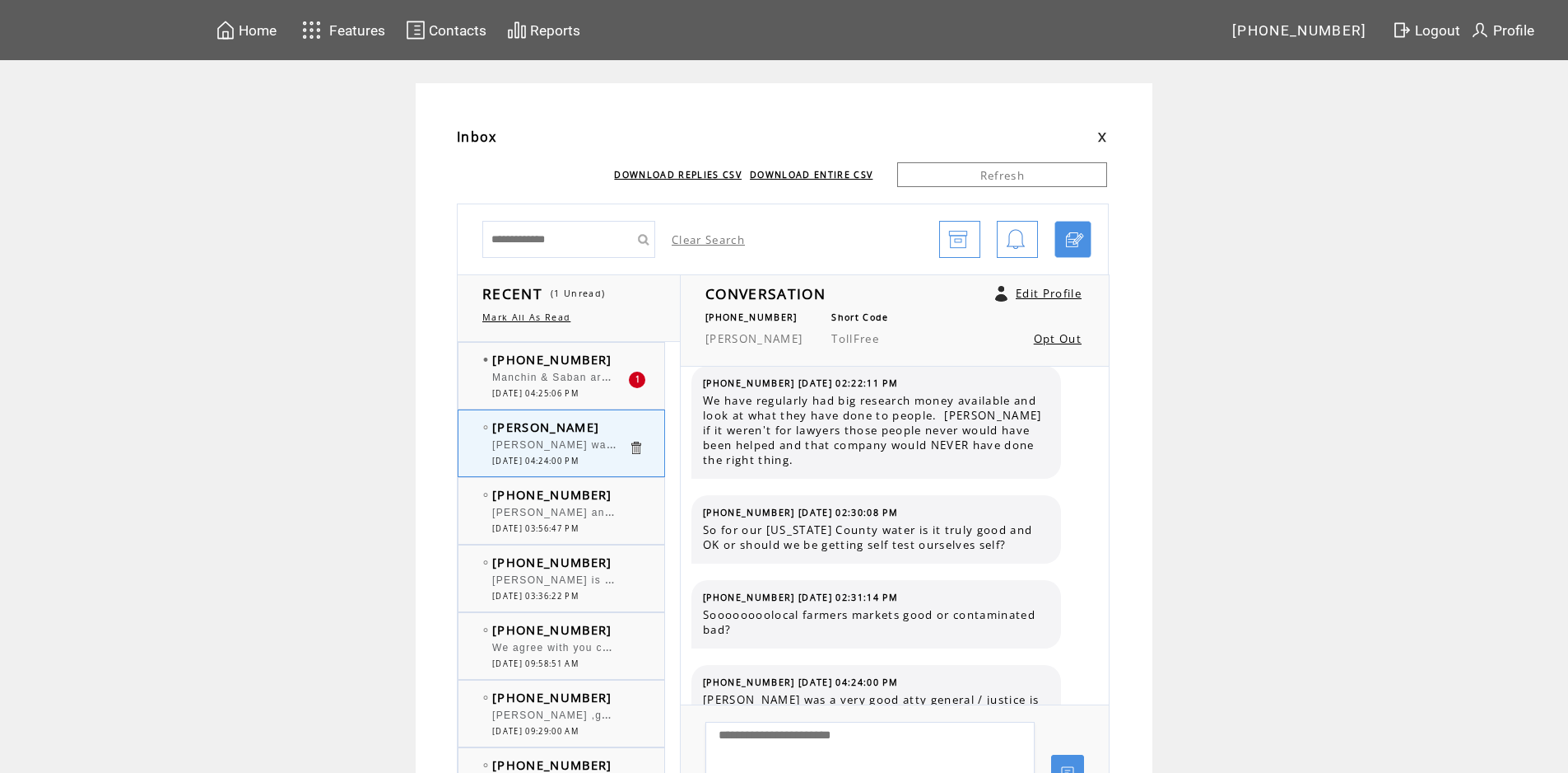
click at [612, 353] on td "[PHONE_NUMBER]" at bounding box center [560, 359] width 136 height 16
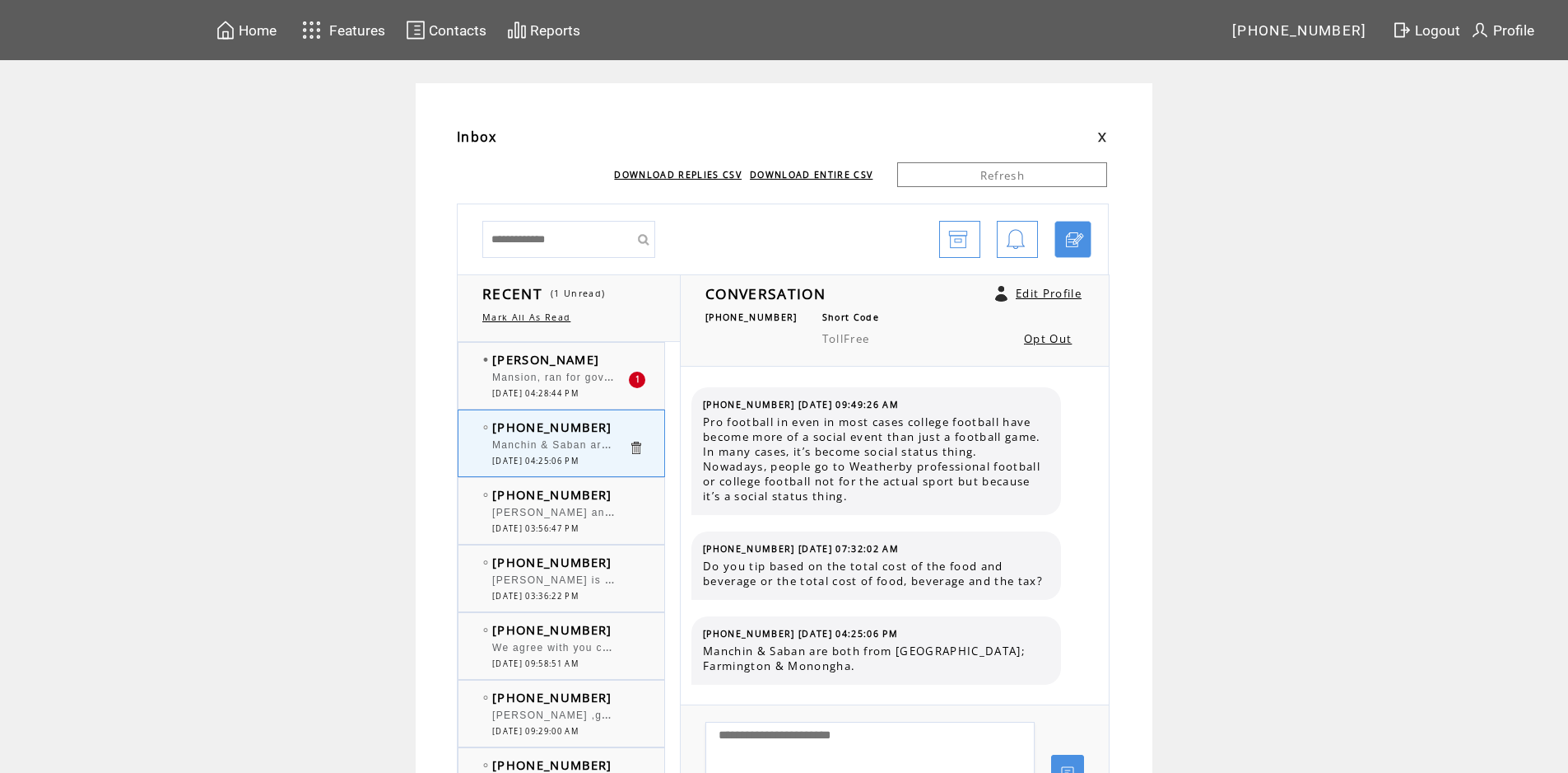
click at [614, 355] on td "[PERSON_NAME]" at bounding box center [560, 359] width 136 height 16
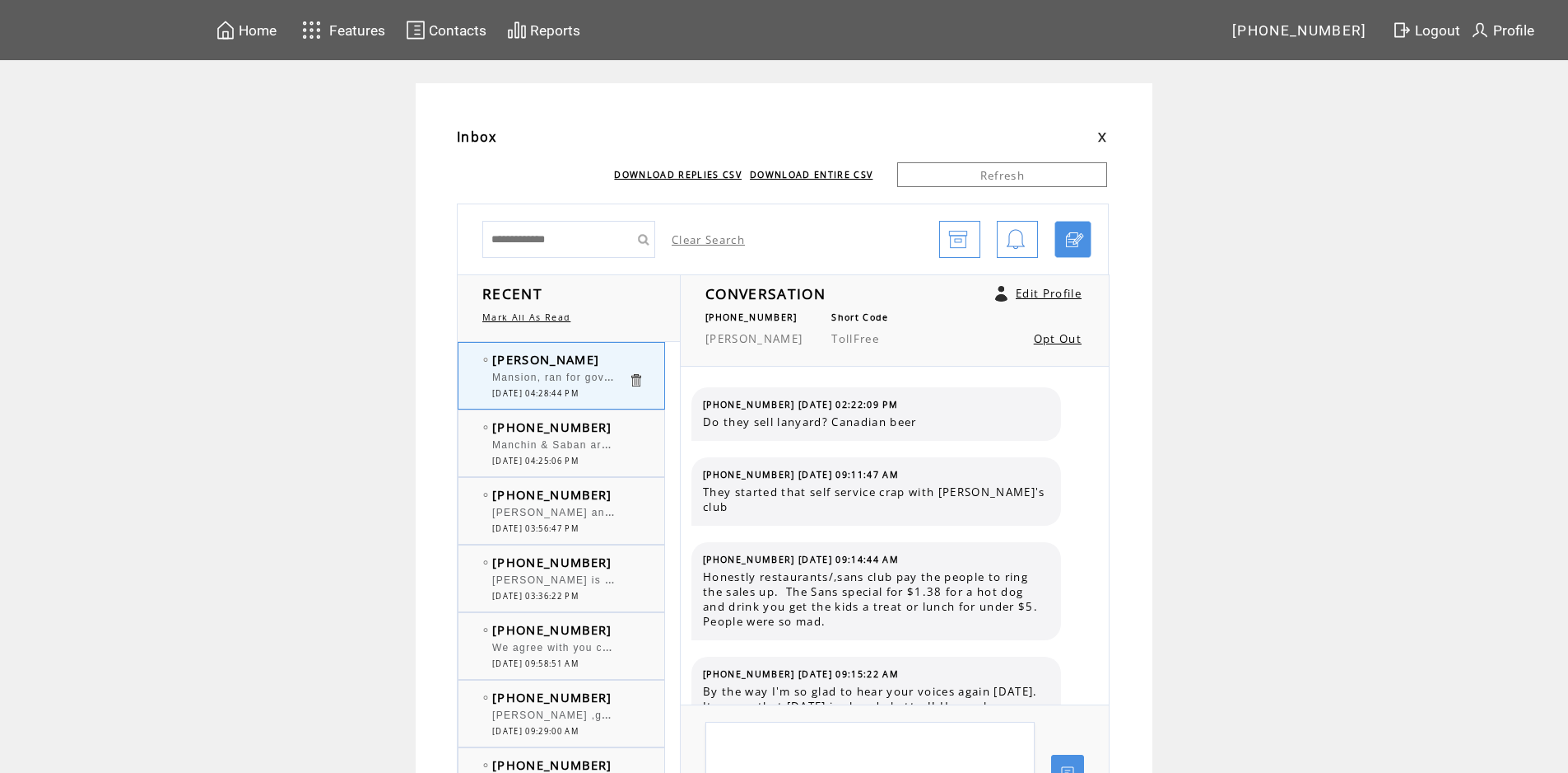
scroll to position [2498, 0]
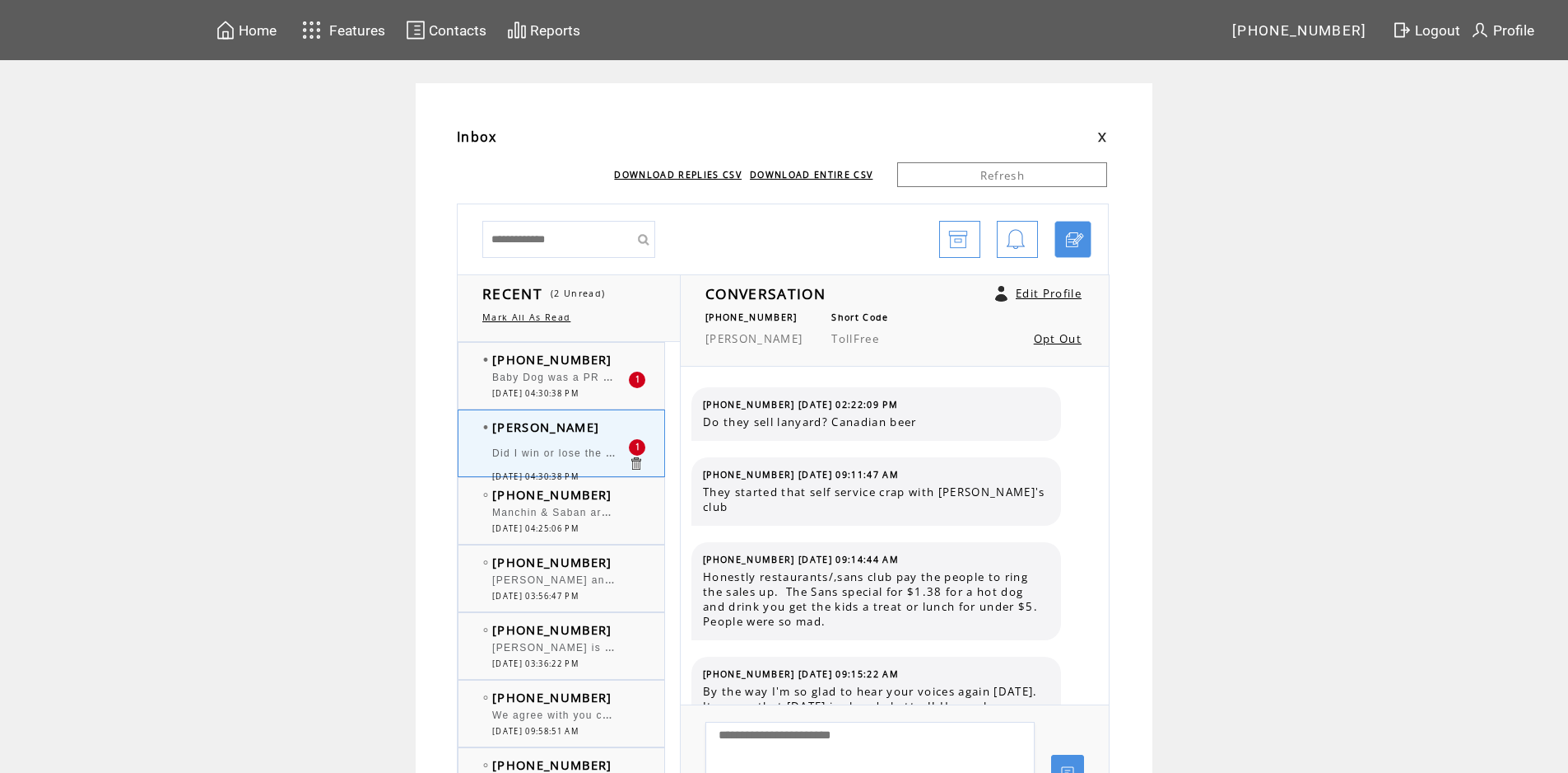
scroll to position [2583, 0]
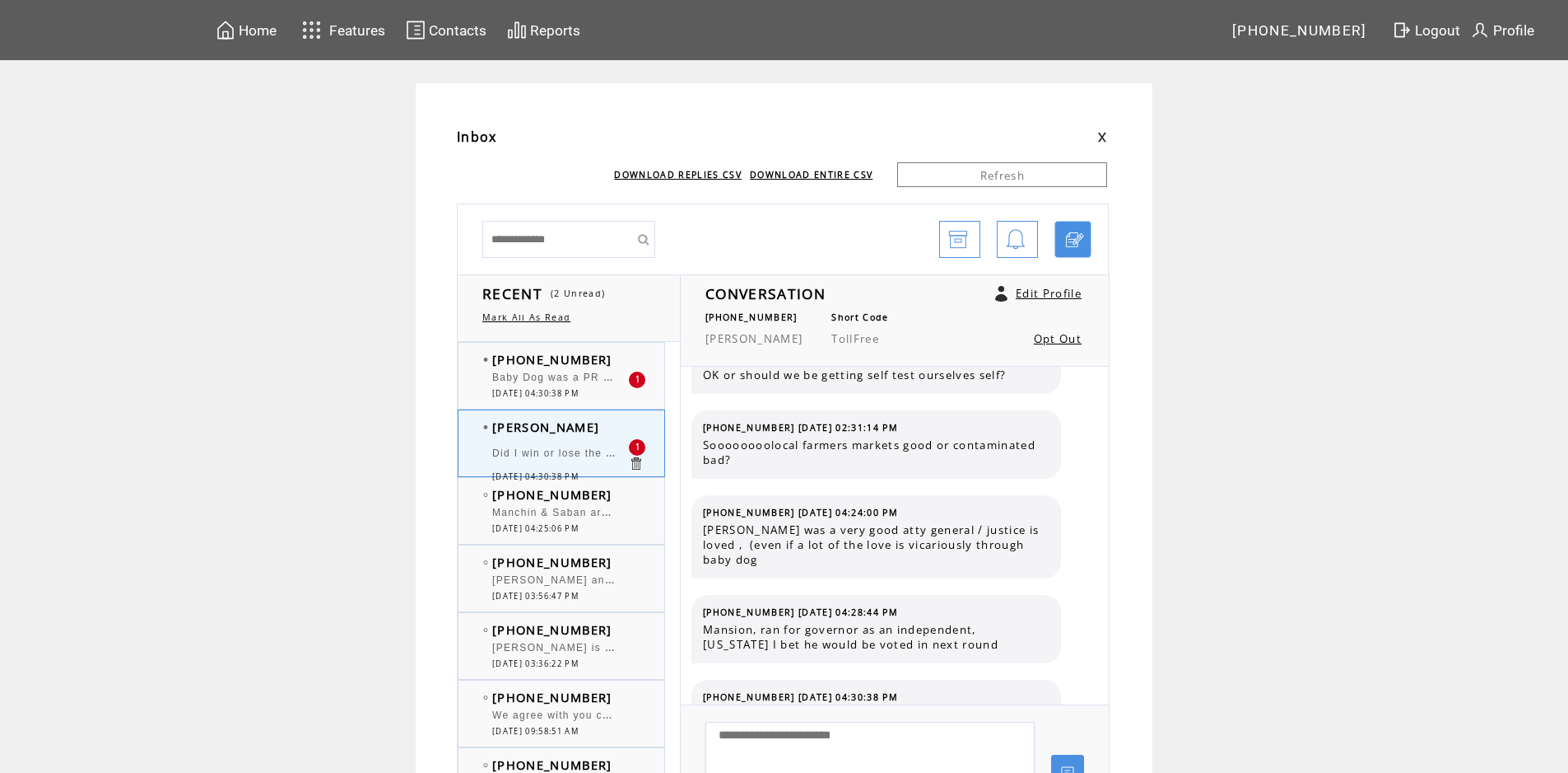
click at [594, 429] on td "[PERSON_NAME]" at bounding box center [560, 426] width 136 height 16
click at [640, 496] on td at bounding box center [644, 494] width 33 height 16
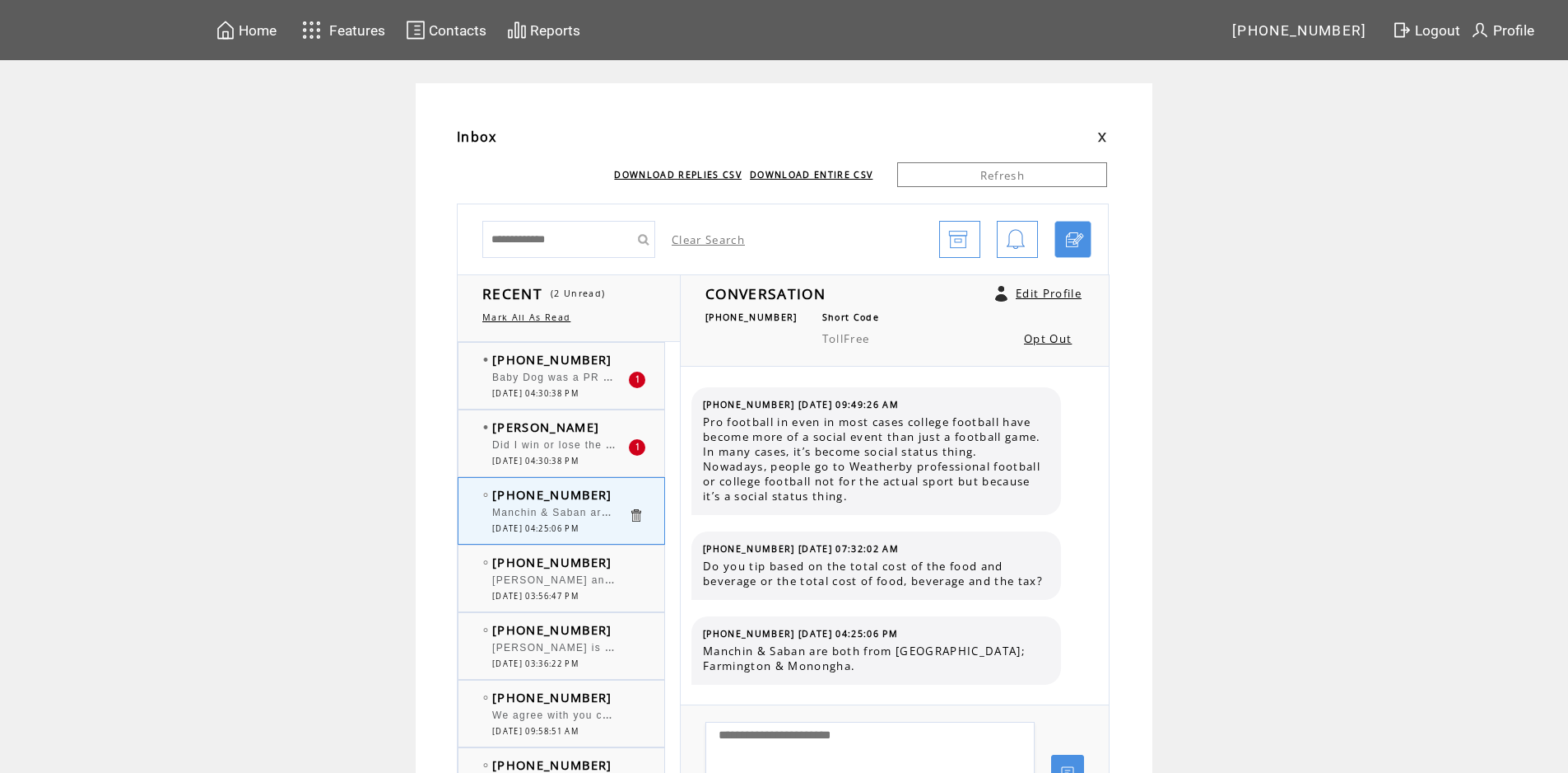
click at [599, 429] on td "[PERSON_NAME]" at bounding box center [560, 426] width 136 height 16
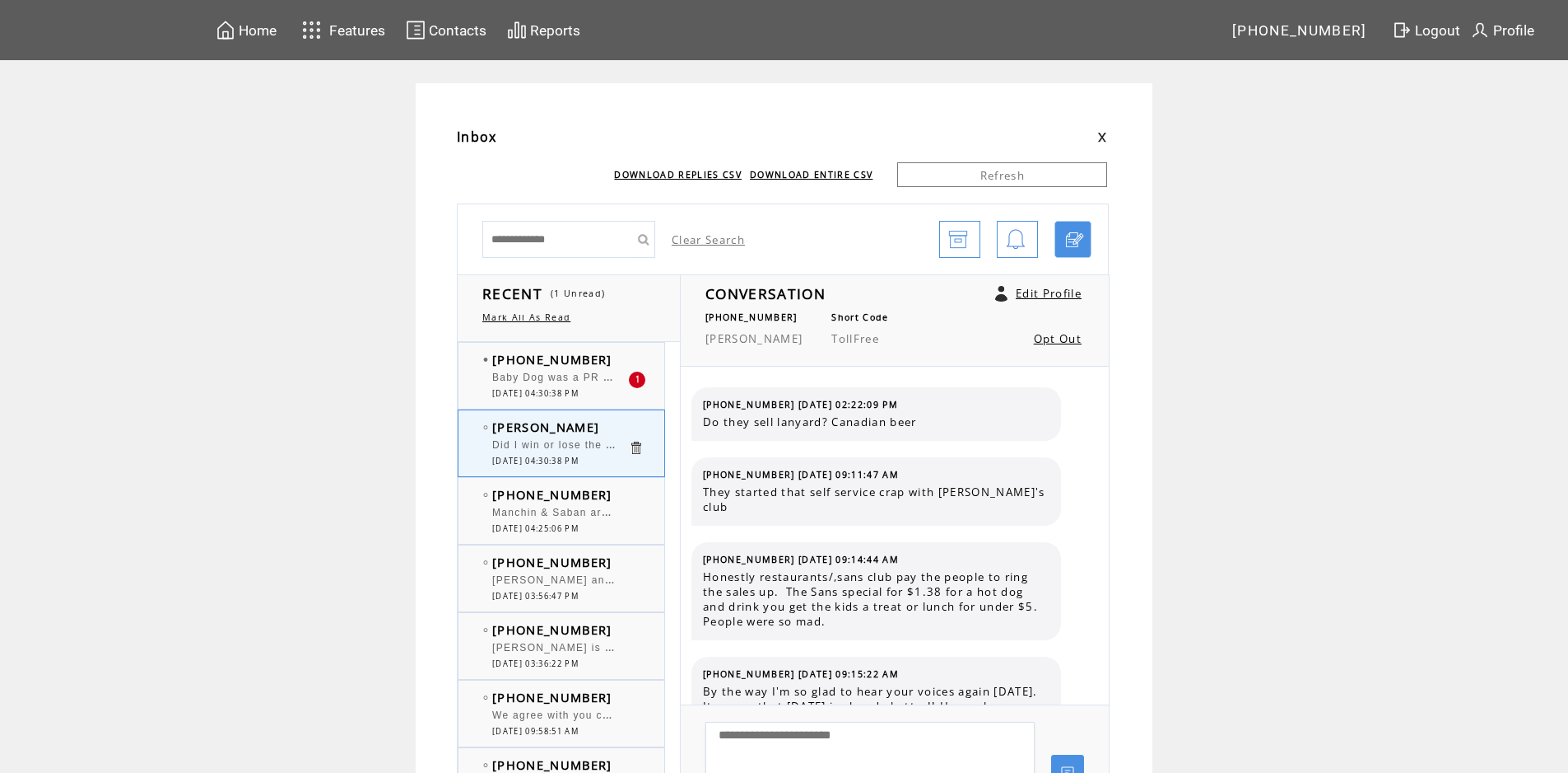
scroll to position [2583, 0]
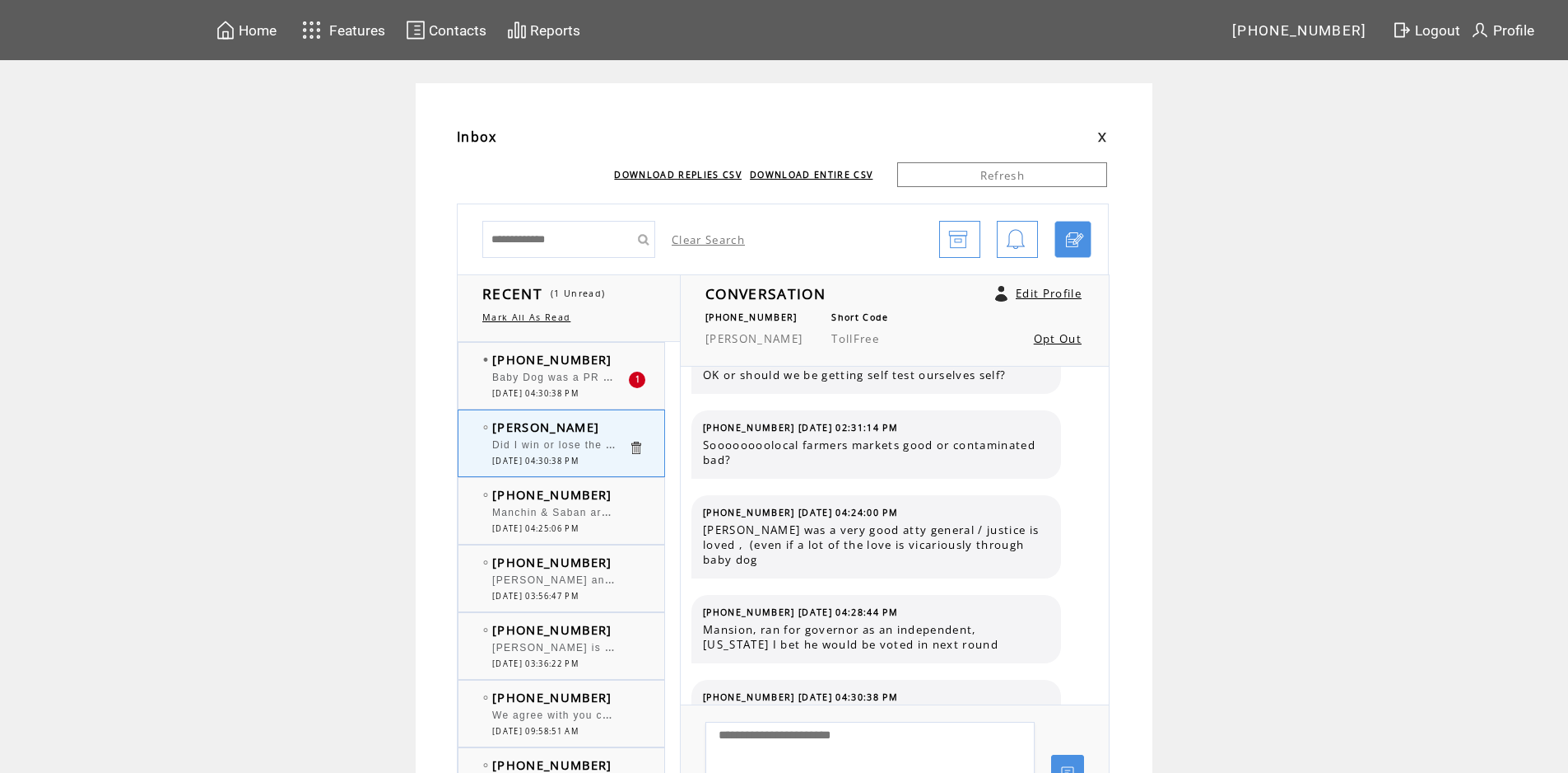
click at [607, 358] on td "[PHONE_NUMBER]" at bounding box center [560, 359] width 136 height 16
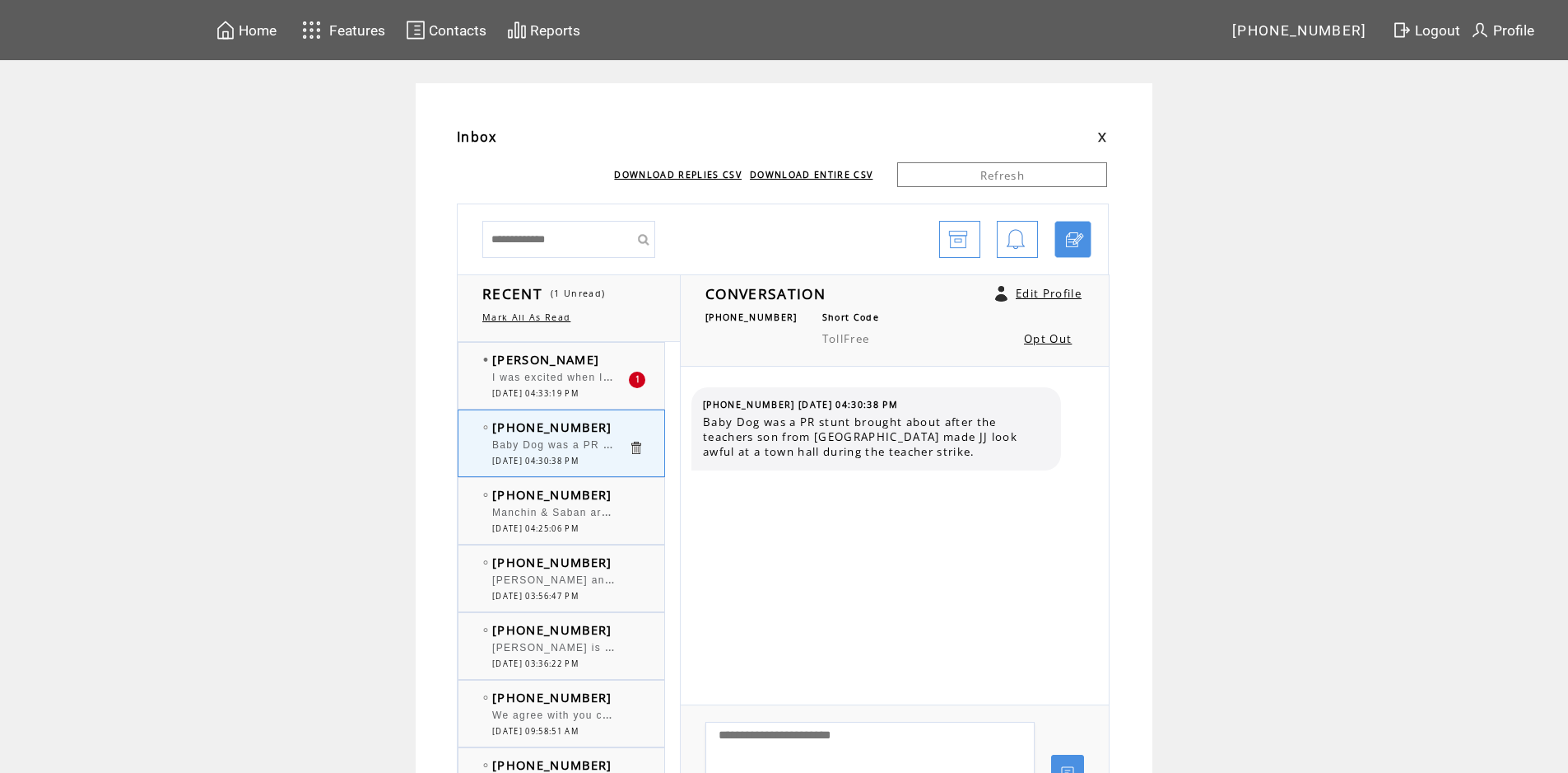
click at [566, 365] on td "[PERSON_NAME]" at bounding box center [560, 359] width 136 height 16
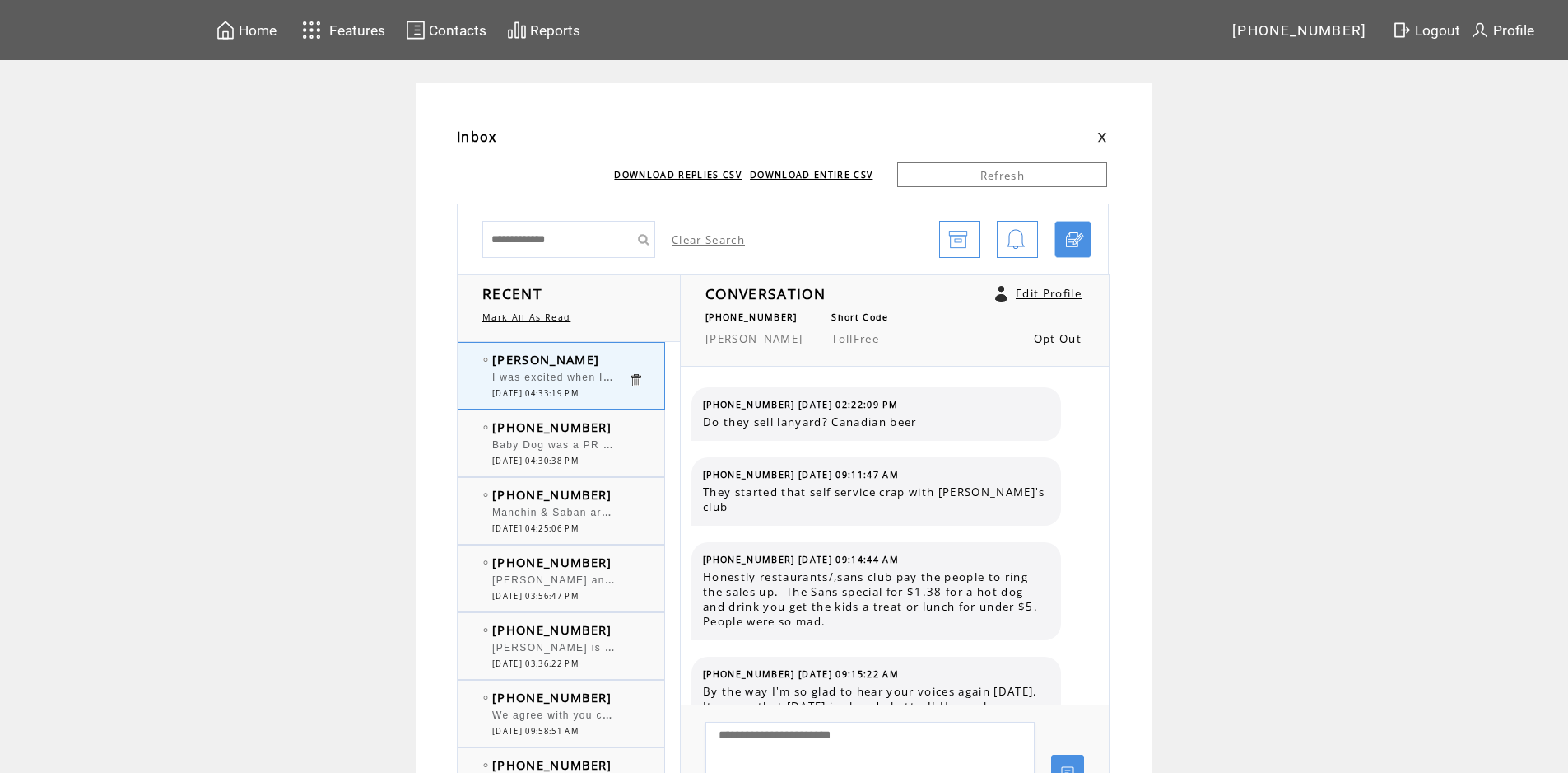
scroll to position [2682, 0]
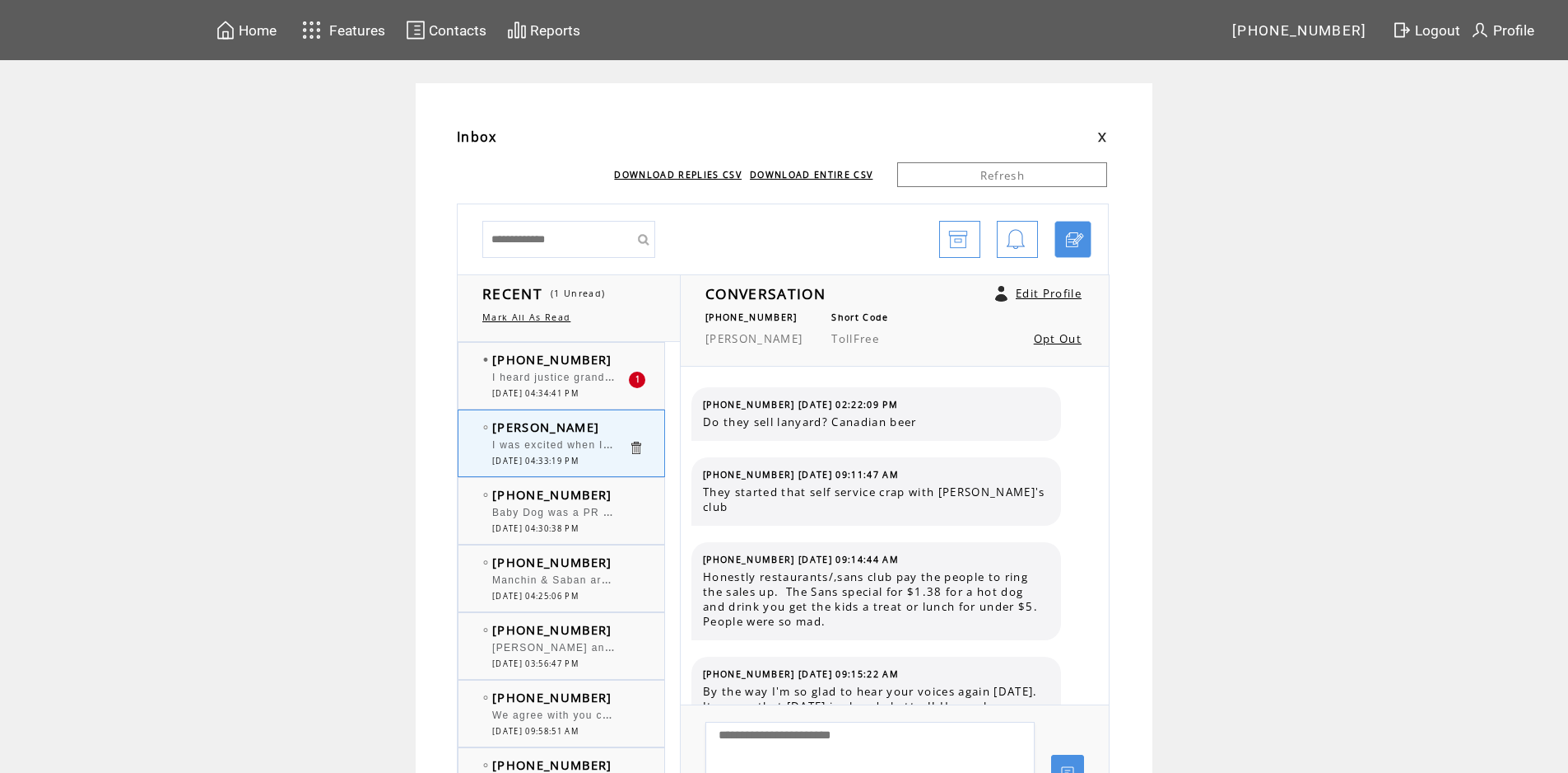
scroll to position [2682, 0]
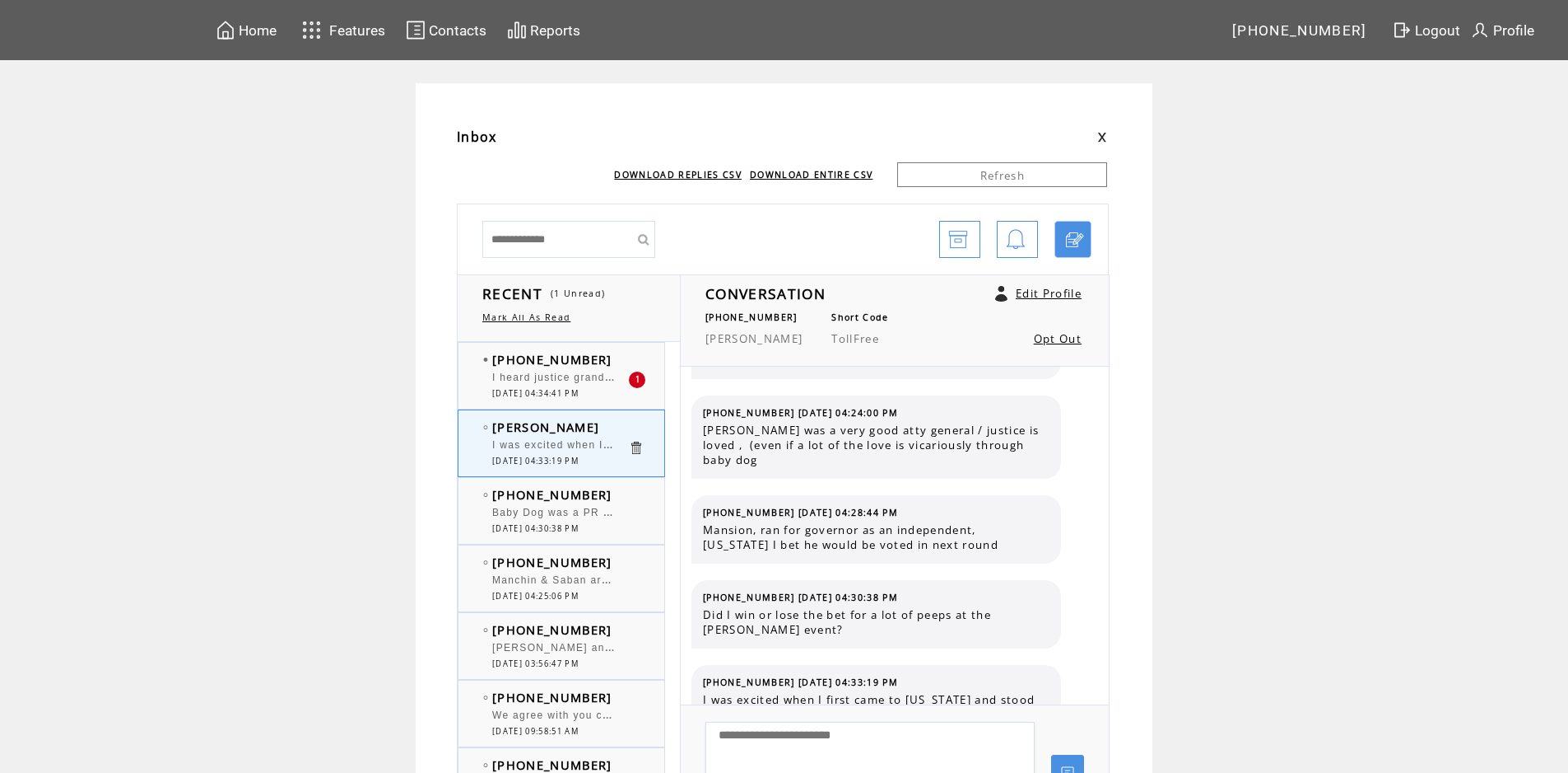
click at [618, 355] on td "[PHONE_NUMBER]" at bounding box center [560, 359] width 136 height 16
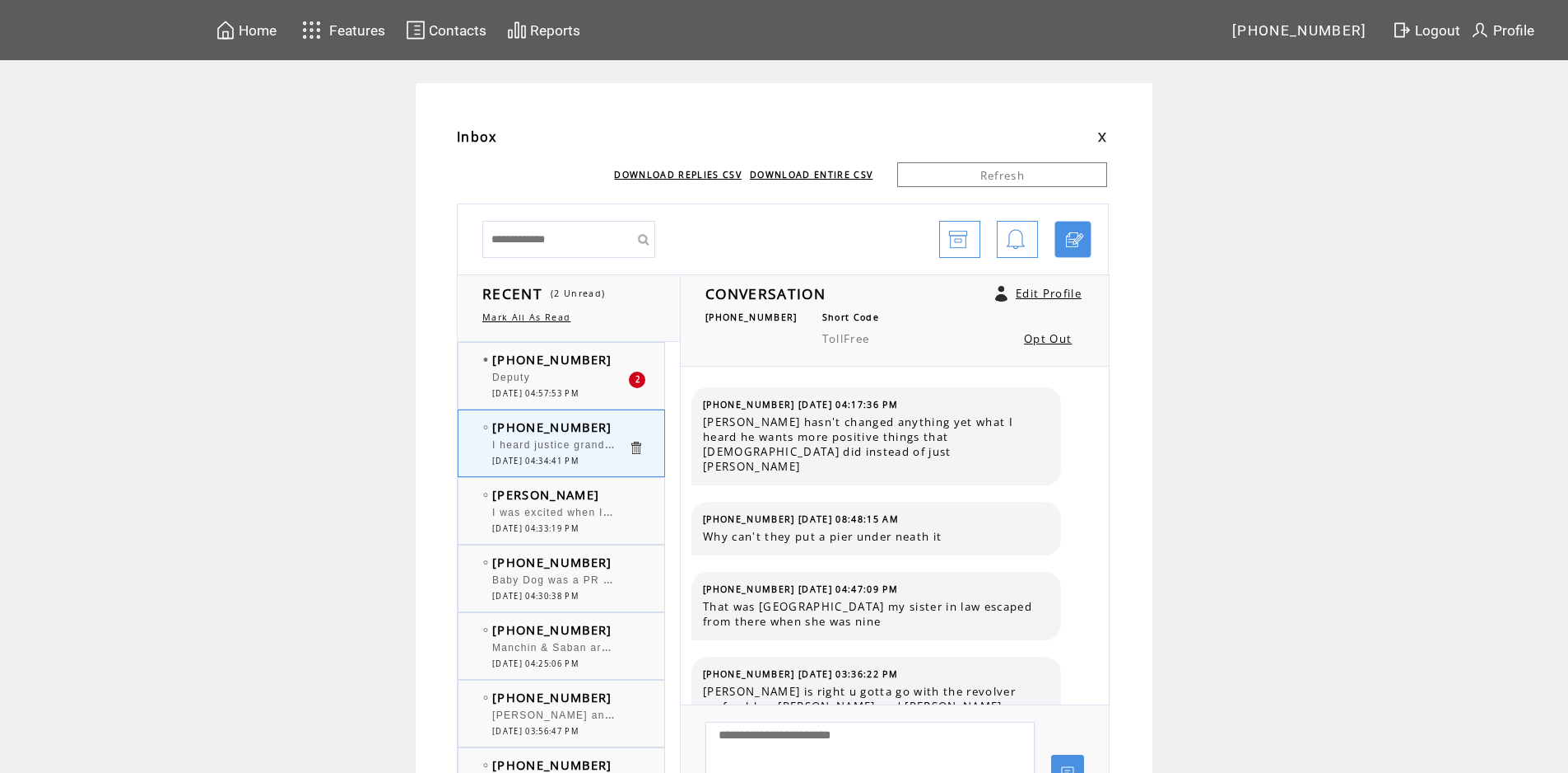
scroll to position [95, 0]
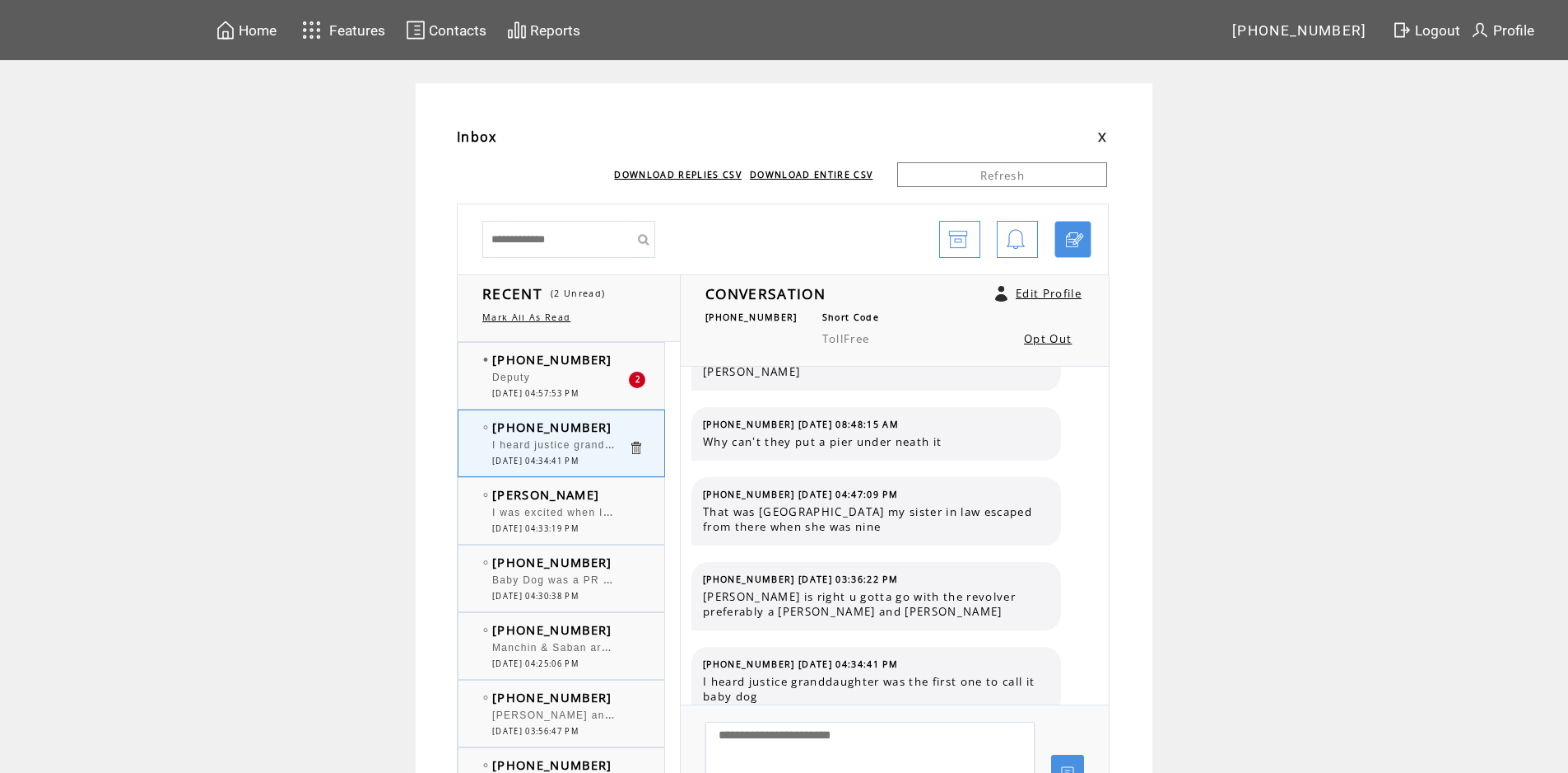
click at [583, 372] on div "Deputy" at bounding box center [560, 380] width 136 height 16
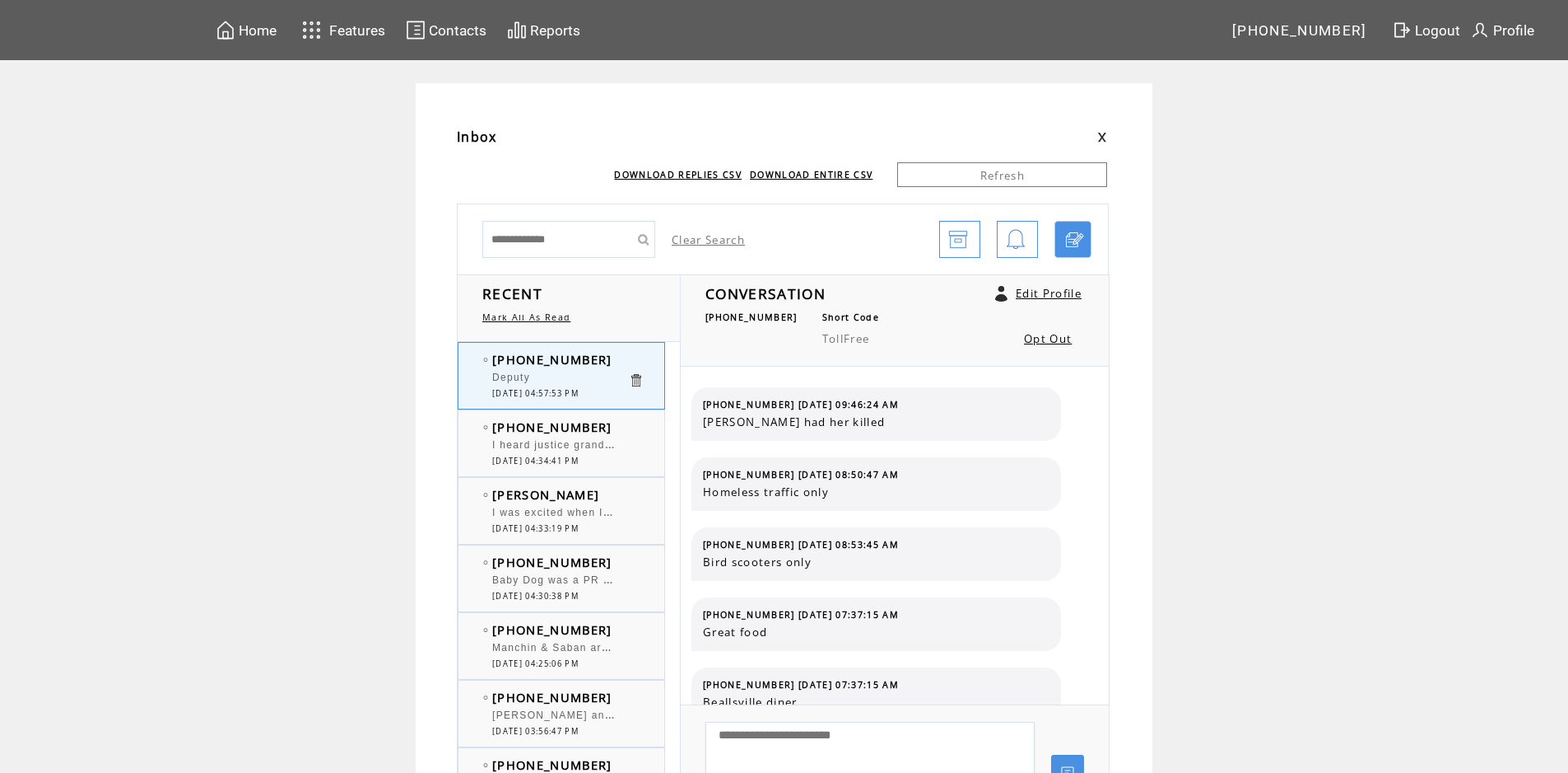
scroll to position [231, 0]
